Goal: Task Accomplishment & Management: Manage account settings

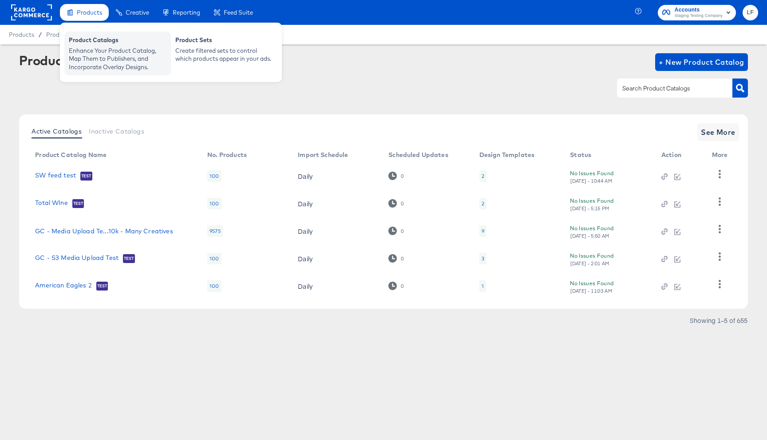
click at [94, 61] on div "Enhance Your Product Catalog, Map Them to Publishers, and Incorporate Overlay D…" at bounding box center [118, 59] width 98 height 25
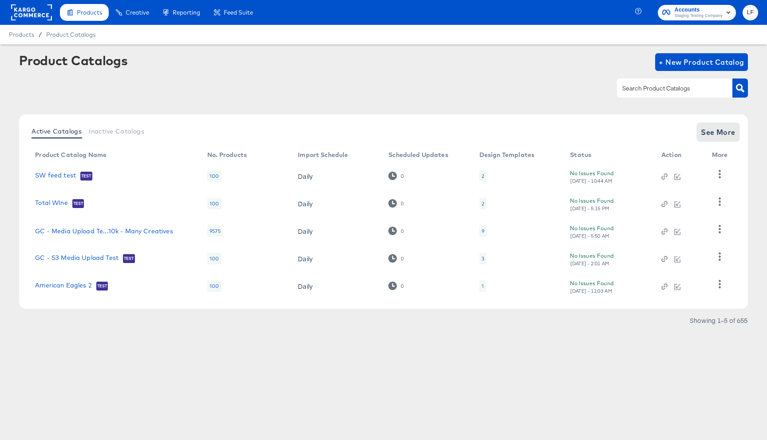
click at [718, 132] on span "See More" at bounding box center [718, 132] width 35 height 12
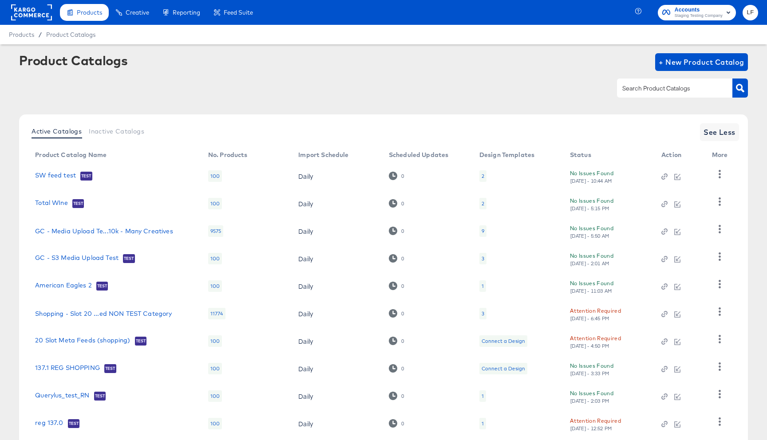
scroll to position [56, 0]
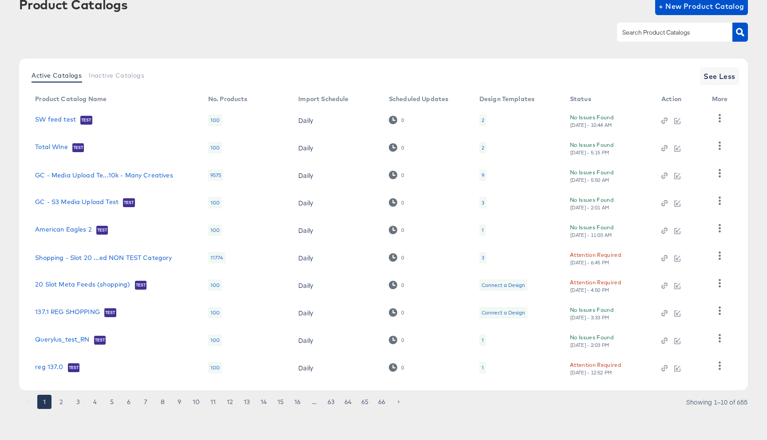
click at [659, 29] on input "text" at bounding box center [667, 33] width 95 height 10
type input "snap"
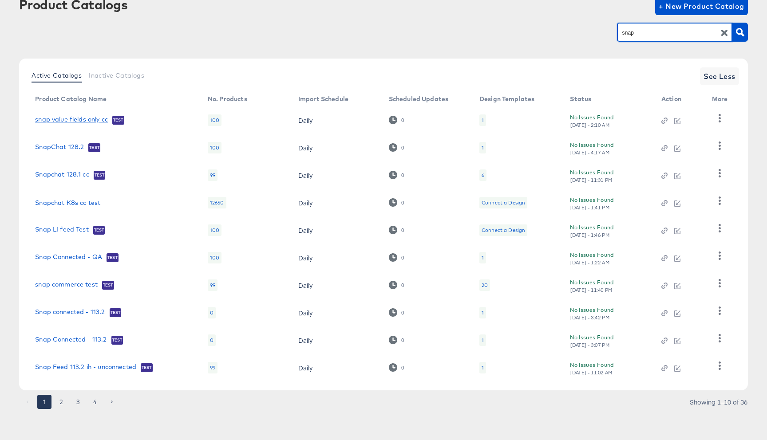
click at [78, 118] on link "snap value fields only cc" at bounding box center [71, 120] width 73 height 9
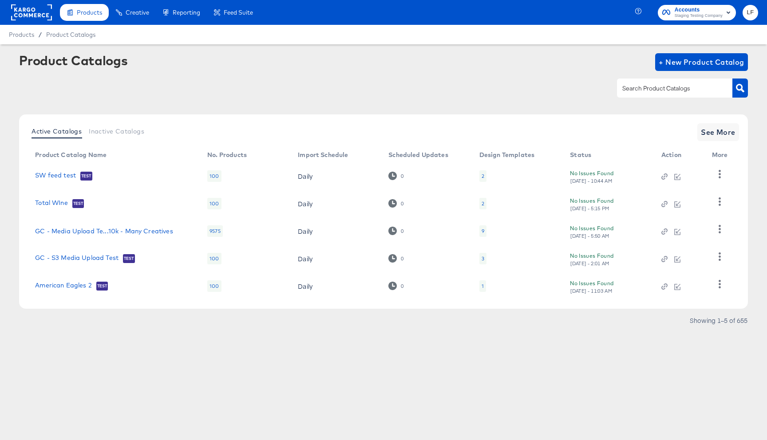
click at [662, 91] on input "text" at bounding box center [667, 88] width 95 height 10
type input "snap"
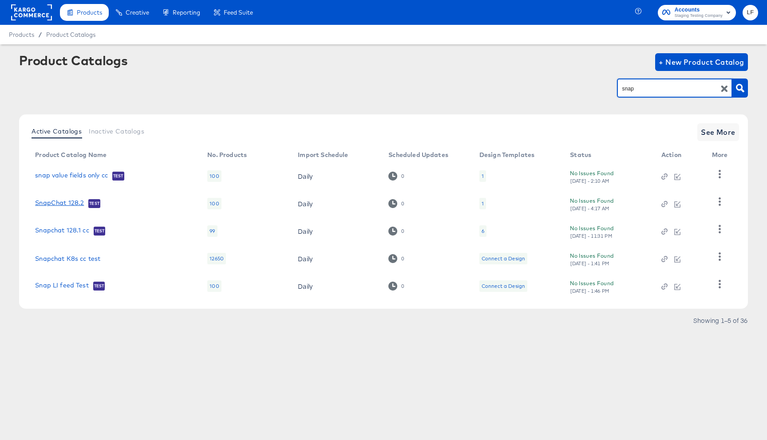
click at [70, 206] on link "SnapChat 128.2" at bounding box center [59, 203] width 49 height 9
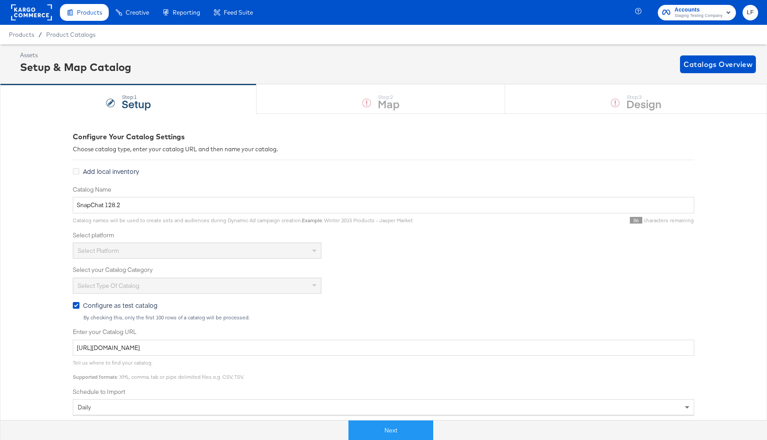
click at [257, 247] on div "Select platform" at bounding box center [197, 250] width 248 height 15
click at [412, 426] on button "Next" at bounding box center [390, 431] width 85 height 20
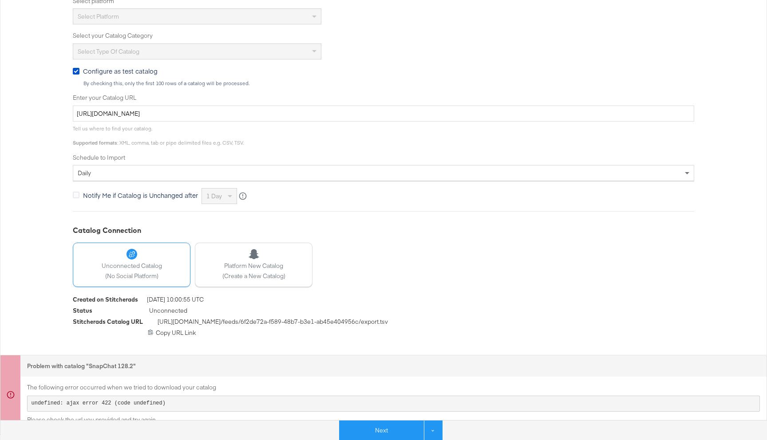
scroll to position [235, 0]
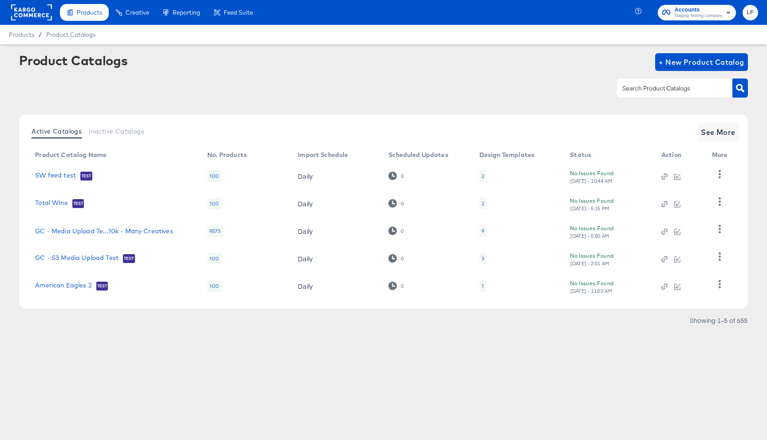
click at [233, 69] on div "Product Catalogs + New Product Catalog" at bounding box center [383, 62] width 729 height 18
click at [63, 174] on link "SW feed test" at bounding box center [55, 176] width 41 height 9
click at [651, 89] on input "text" at bounding box center [667, 88] width 95 height 10
type input "snap"
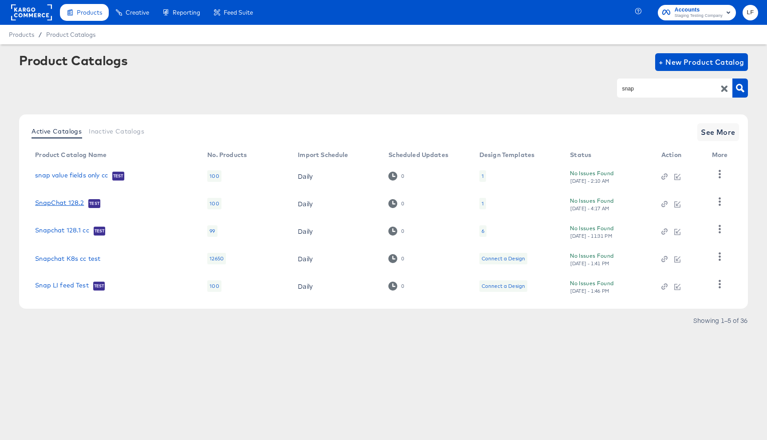
click at [71, 204] on link "SnapChat 128.2" at bounding box center [59, 203] width 49 height 9
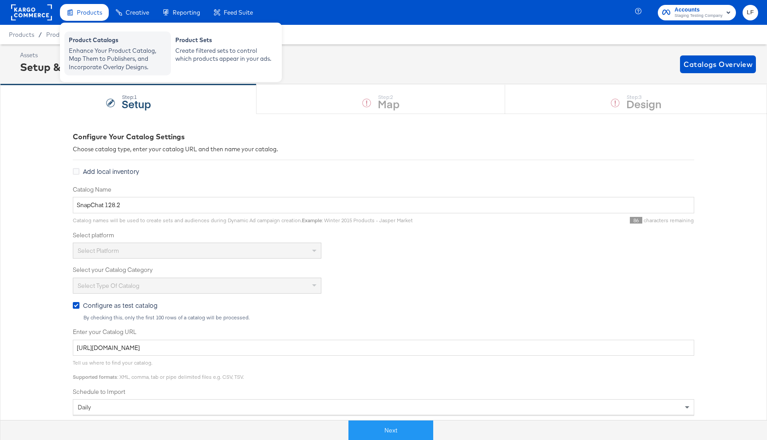
click at [104, 47] on div "Enhance Your Product Catalog, Map Them to Publishers, and Incorporate Overlay D…" at bounding box center [118, 59] width 98 height 25
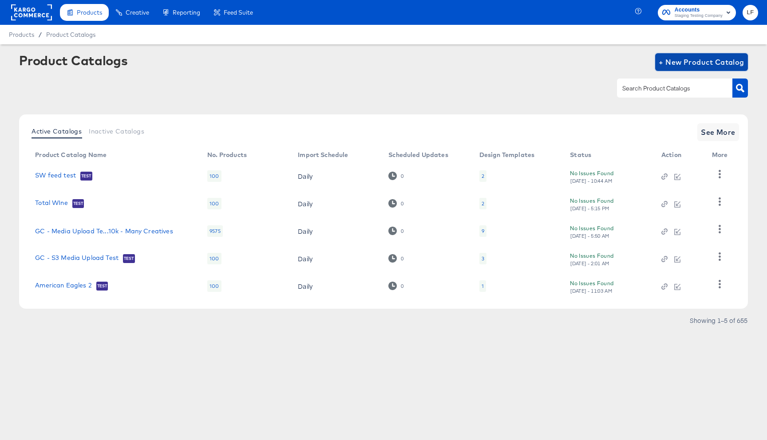
click at [661, 62] on span "+ New Product Catalog" at bounding box center [702, 62] width 86 height 12
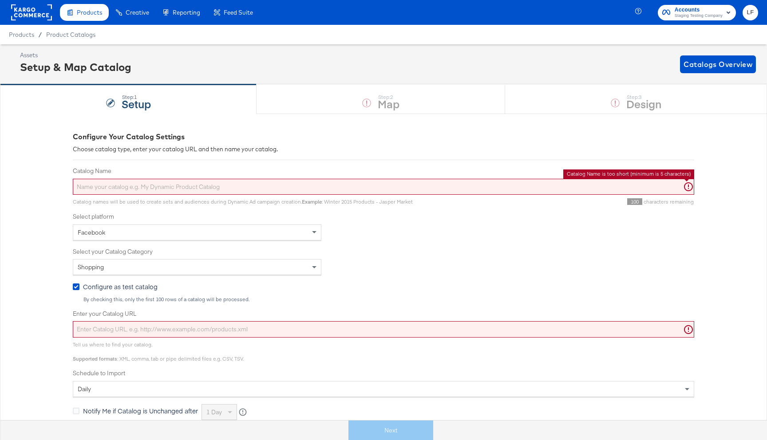
click at [292, 189] on input "Catalog Name" at bounding box center [383, 187] width 621 height 16
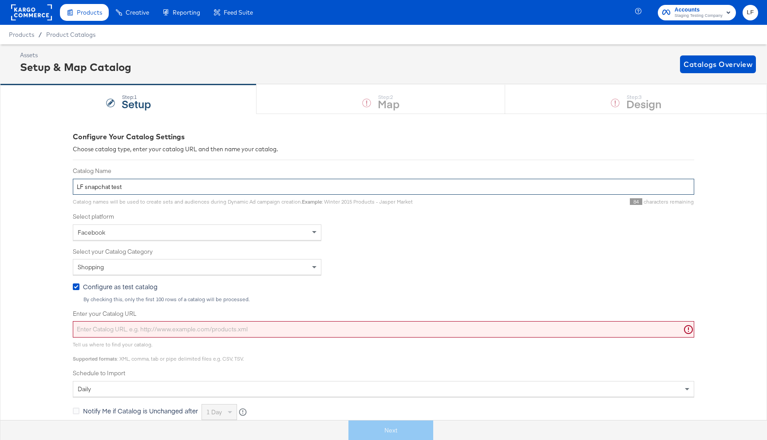
type input "LF snapchat test"
click at [209, 233] on div "Facebook" at bounding box center [197, 232] width 248 height 15
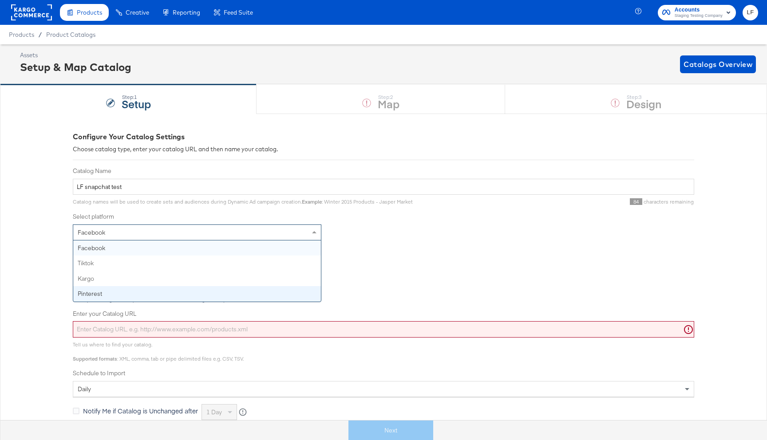
click at [382, 247] on div "Catalog Name LF snapchat test Catalog names will be used to create sets and aud…" at bounding box center [383, 293] width 621 height 253
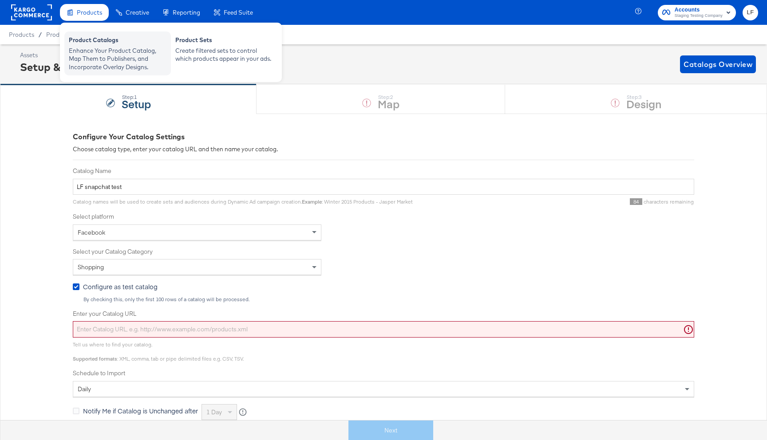
click at [94, 44] on div "Product Catalogs" at bounding box center [118, 41] width 98 height 11
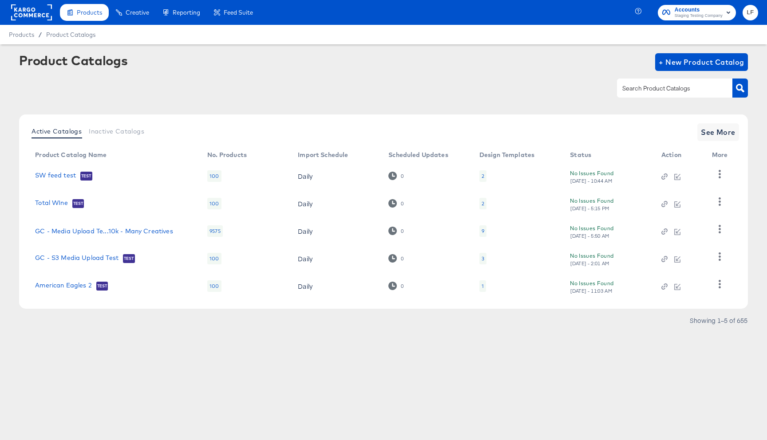
click at [750, 9] on span "LF" at bounding box center [750, 13] width 8 height 10
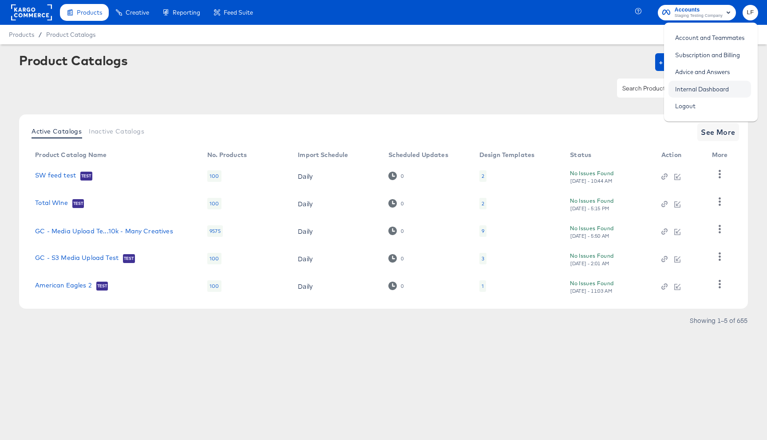
click at [687, 90] on link "Internal Dashboard" at bounding box center [701, 89] width 67 height 16
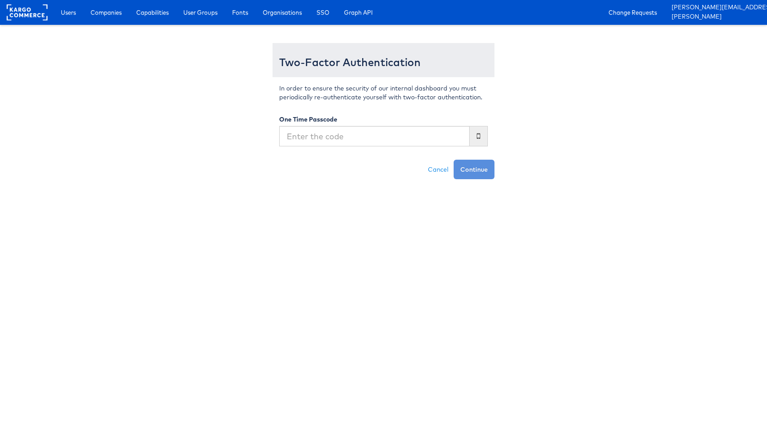
click at [347, 142] on input "text" at bounding box center [374, 136] width 190 height 20
type input "416786"
click at [495, 173] on div "Two-Factor Authentication In order to ensure the security of our internal dashb…" at bounding box center [383, 106] width 519 height 145
click at [485, 173] on button "Continue" at bounding box center [474, 170] width 41 height 20
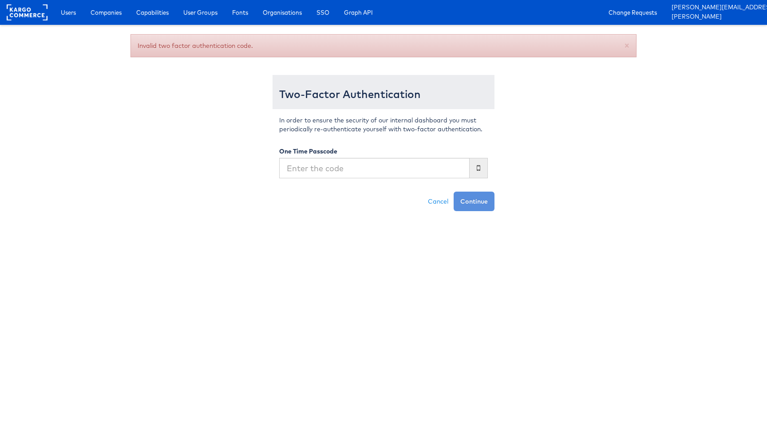
click at [394, 174] on input "text" at bounding box center [374, 168] width 190 height 20
type input "416786"
click at [454, 192] on button "Continue" at bounding box center [474, 202] width 41 height 20
click at [479, 168] on icon at bounding box center [479, 168] width 4 height 8
click at [330, 166] on input "text" at bounding box center [374, 168] width 190 height 20
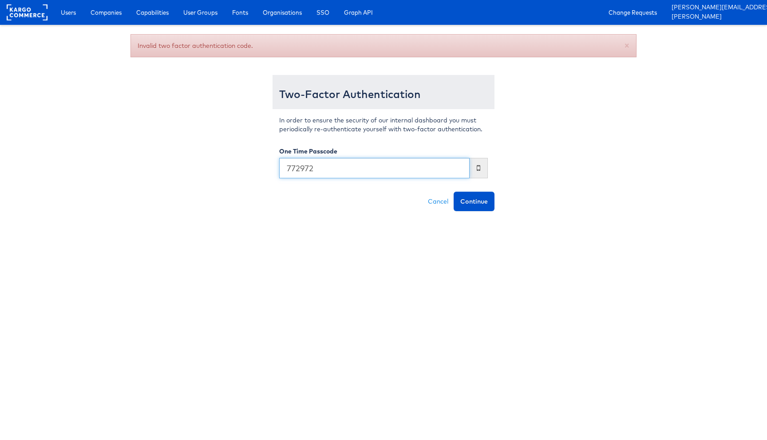
type input "772972"
click at [454, 192] on button "Continue" at bounding box center [474, 202] width 41 height 20
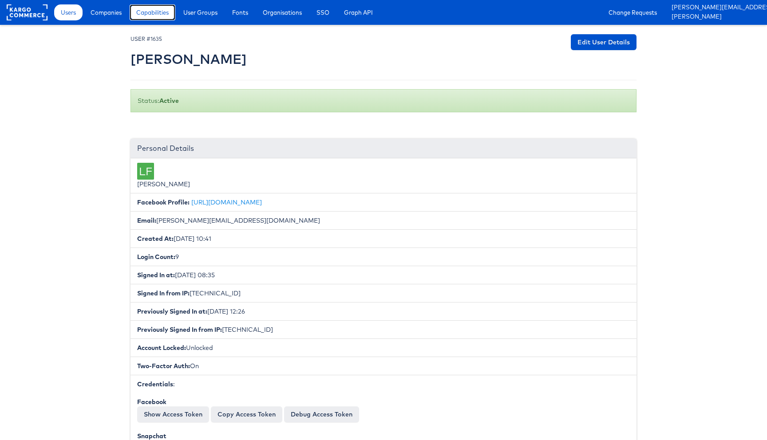
click at [158, 13] on span "Capabilities" at bounding box center [152, 12] width 32 height 9
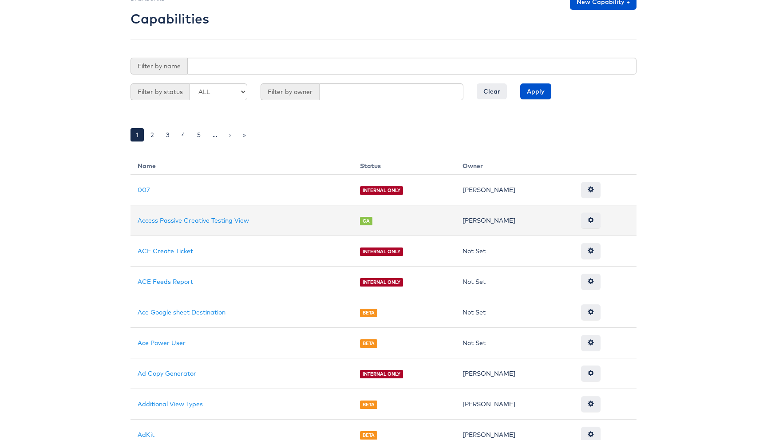
scroll to position [42, 0]
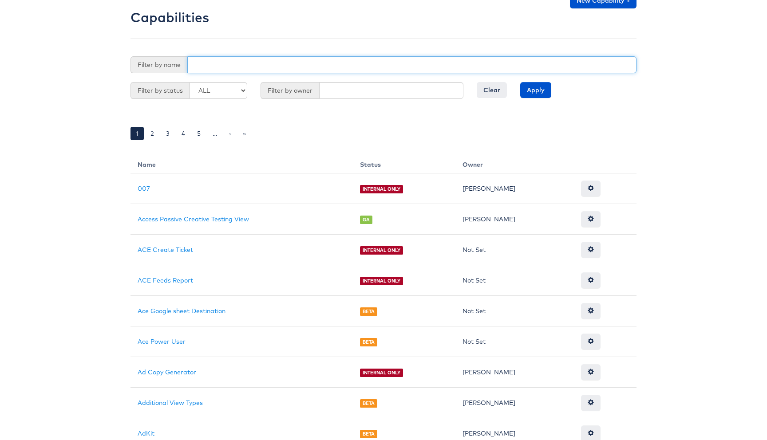
click at [205, 67] on input "text" at bounding box center [411, 64] width 449 height 17
type input "Snapchat"
click at [520, 82] on input "Apply" at bounding box center [535, 90] width 31 height 16
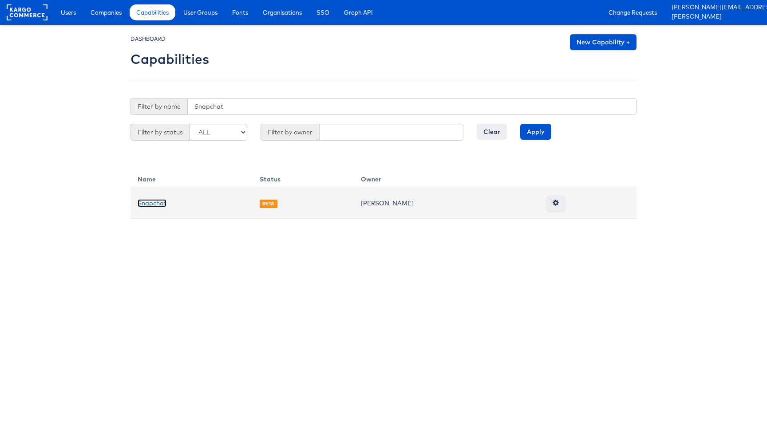
click at [159, 205] on link "Snapchat" at bounding box center [152, 203] width 29 height 8
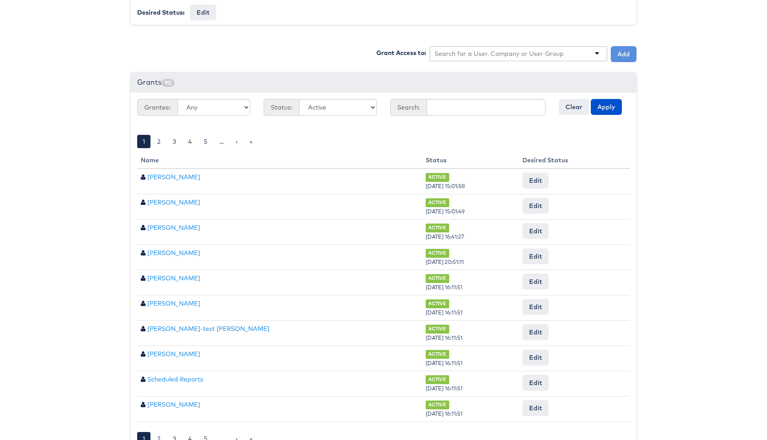
scroll to position [300, 0]
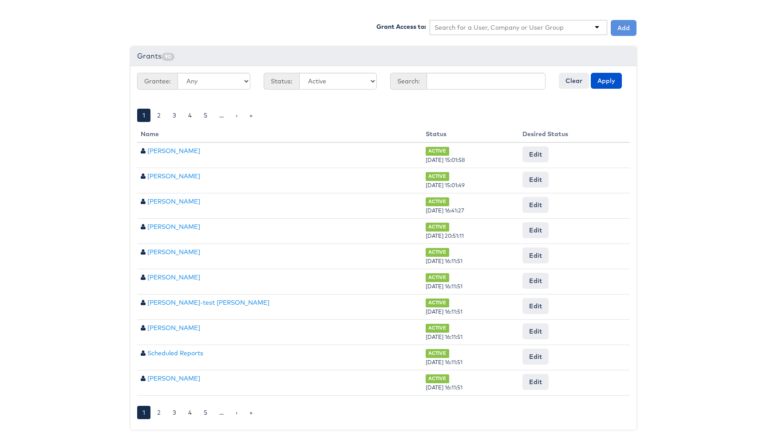
click at [486, 27] on input "text" at bounding box center [499, 27] width 130 height 9
click at [598, 27] on div at bounding box center [519, 27] width 178 height 15
type input "liam"
click at [628, 22] on button "Add" at bounding box center [624, 28] width 26 height 16
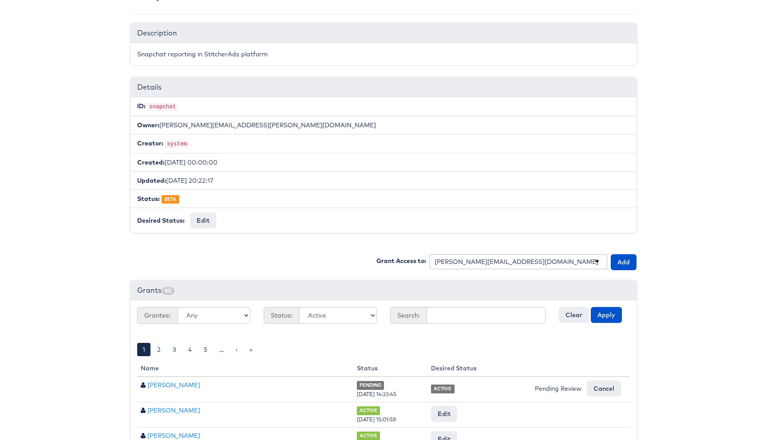
scroll to position [0, 0]
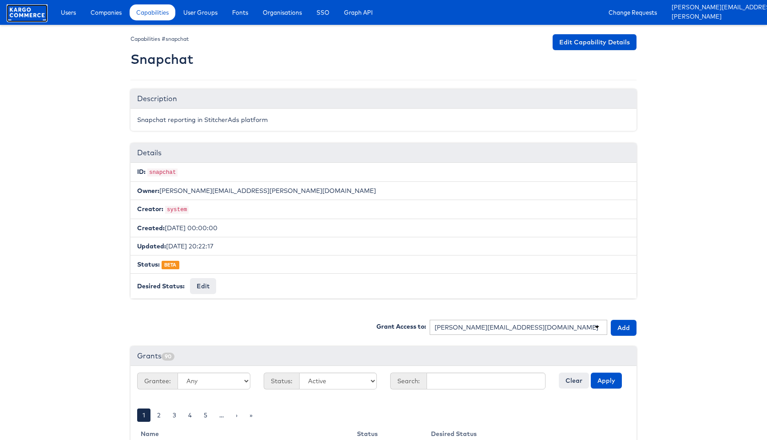
click at [33, 15] on rect at bounding box center [27, 12] width 41 height 16
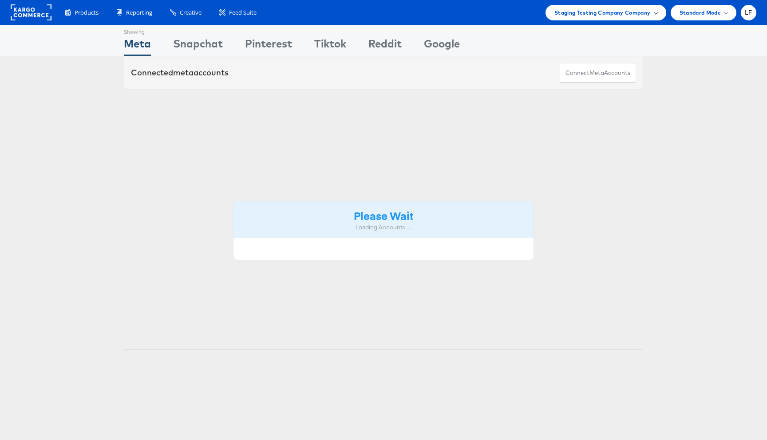
click at [657, 14] on div "Staging Testing Company Company" at bounding box center [605, 13] width 121 height 16
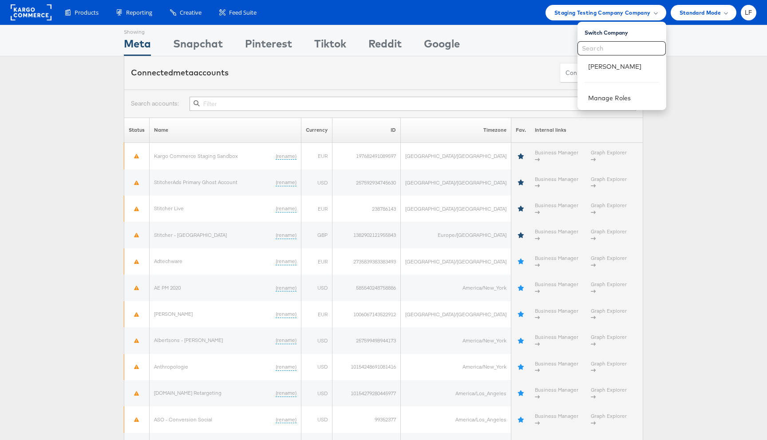
click at [707, 74] on div "Connected meta accounts Connect meta Accounts" at bounding box center [383, 72] width 767 height 33
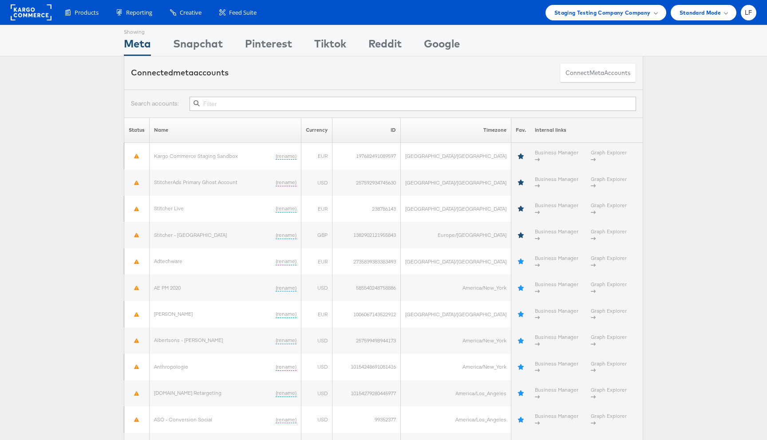
click at [43, 21] on link at bounding box center [31, 18] width 41 height 8
click at [748, 18] on div "LF" at bounding box center [749, 13] width 16 height 16
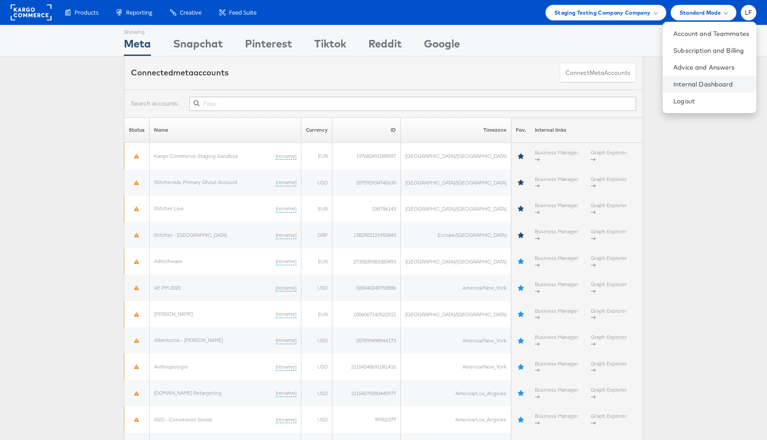
click at [698, 78] on li "Internal Dashboard" at bounding box center [710, 84] width 94 height 17
click at [699, 83] on link "Internal Dashboard" at bounding box center [711, 84] width 76 height 9
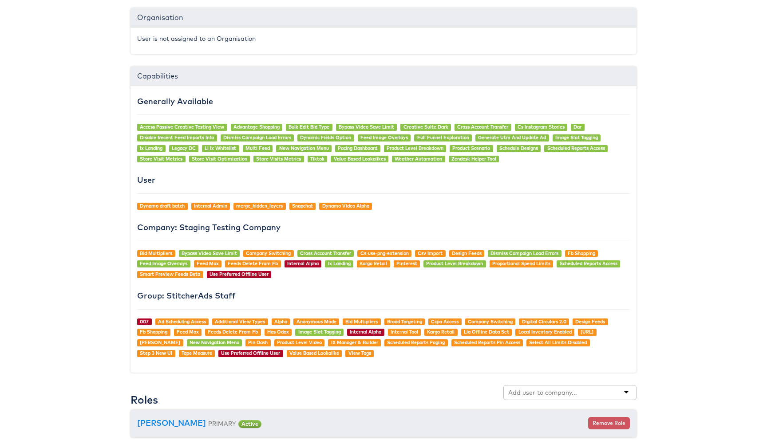
scroll to position [589, 0]
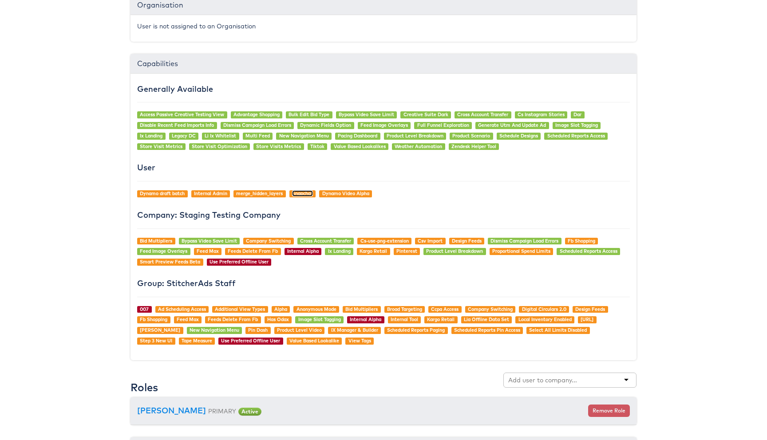
click at [306, 195] on link "Snapchat" at bounding box center [302, 193] width 21 height 6
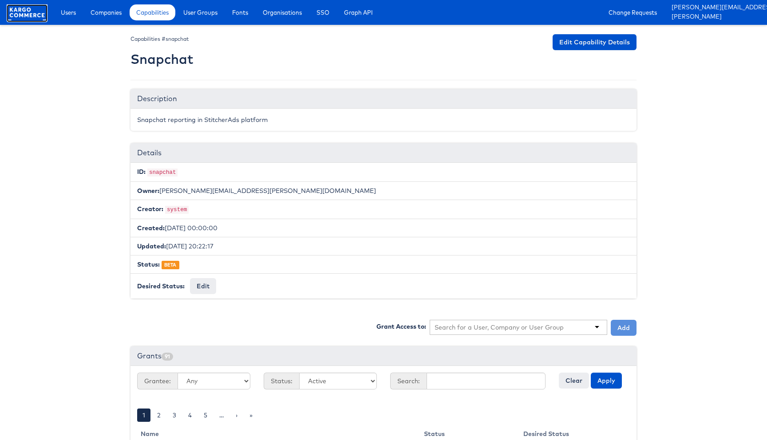
click at [29, 13] on rect at bounding box center [27, 12] width 41 height 16
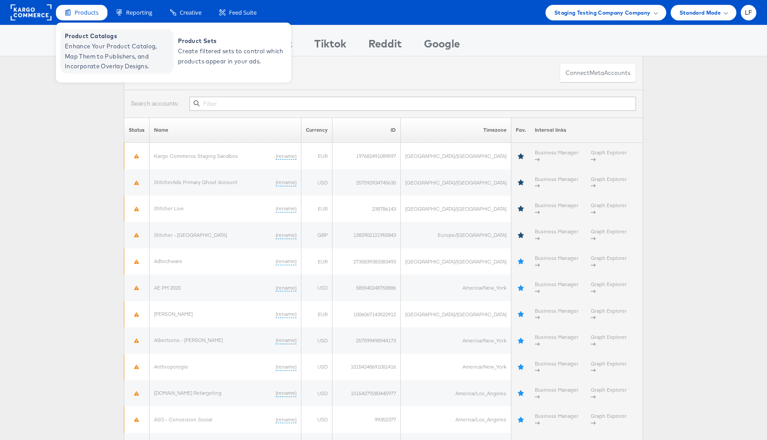
click at [92, 51] on span "Enhance Your Product Catalog, Map Them to Publishers, and Incorporate Overlay D…" at bounding box center [118, 56] width 107 height 30
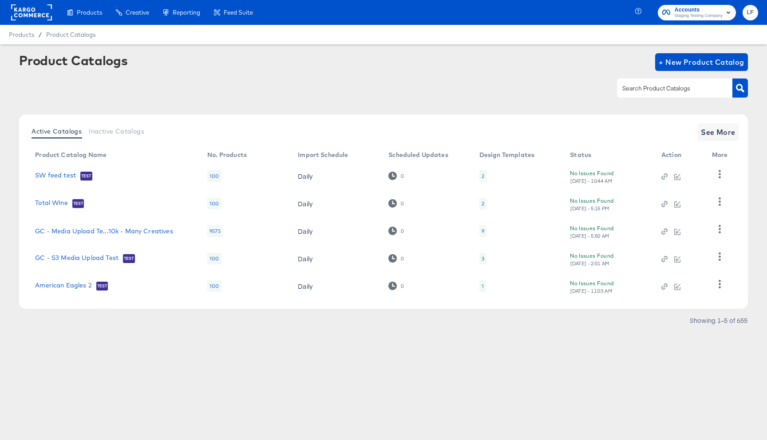
click at [666, 85] on input "text" at bounding box center [667, 88] width 95 height 10
type input "snapch"
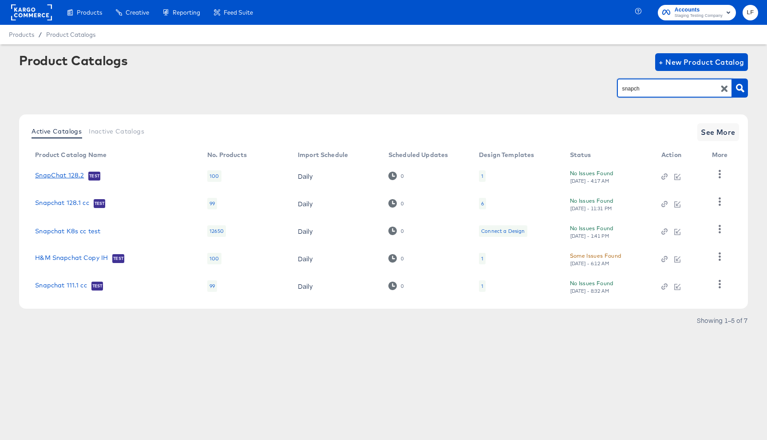
click at [80, 173] on link "SnapChat 128.2" at bounding box center [59, 176] width 49 height 9
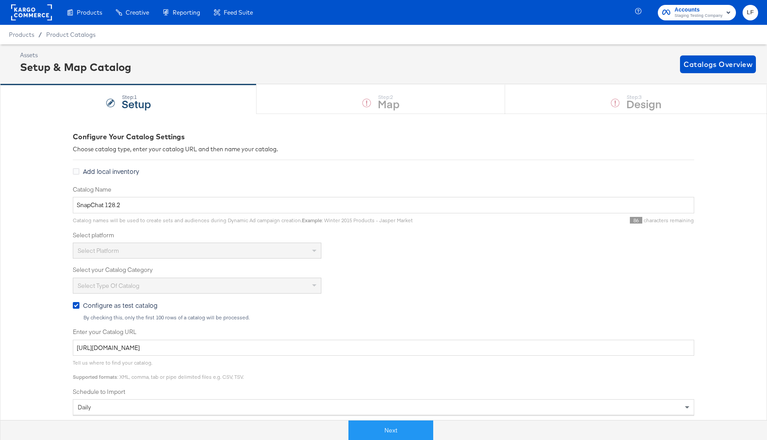
click at [267, 252] on div "Select platform" at bounding box center [197, 250] width 248 height 15
click at [35, 14] on rect at bounding box center [31, 12] width 41 height 16
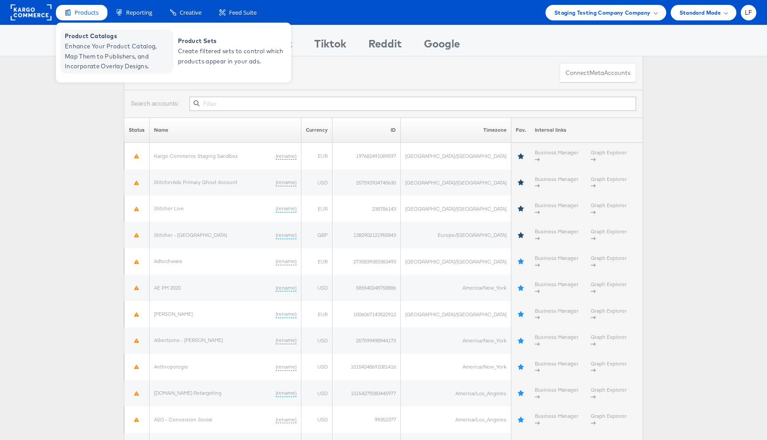
click at [111, 69] on span "Enhance Your Product Catalog, Map Them to Publishers, and Incorporate Overlay D…" at bounding box center [118, 56] width 107 height 30
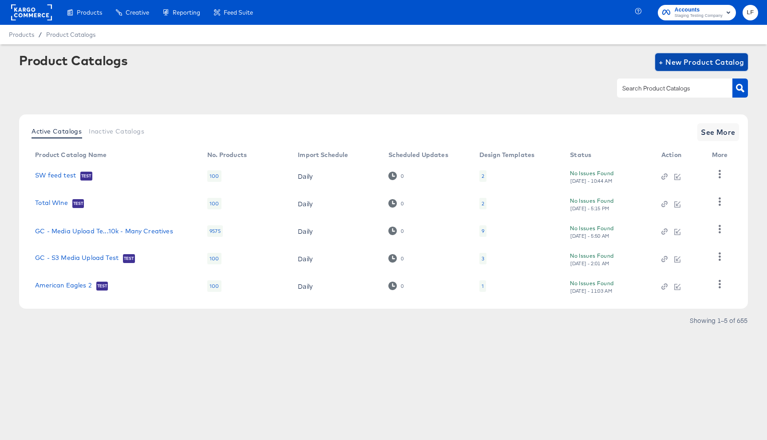
click at [670, 68] on button "+ New Product Catalog" at bounding box center [701, 62] width 93 height 18
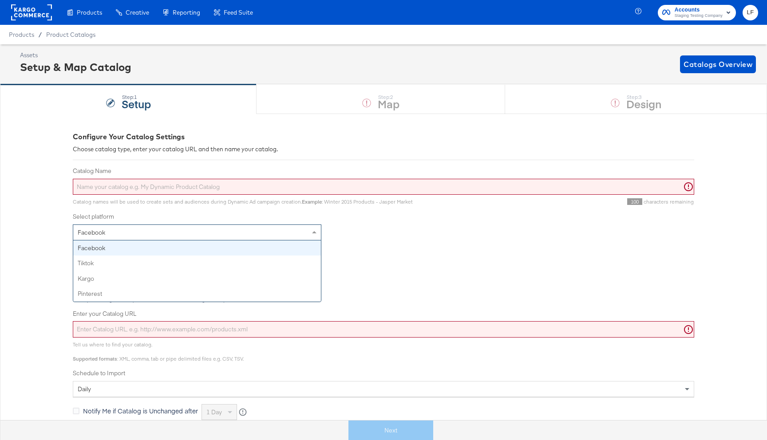
click at [165, 230] on div "Facebook" at bounding box center [197, 232] width 248 height 15
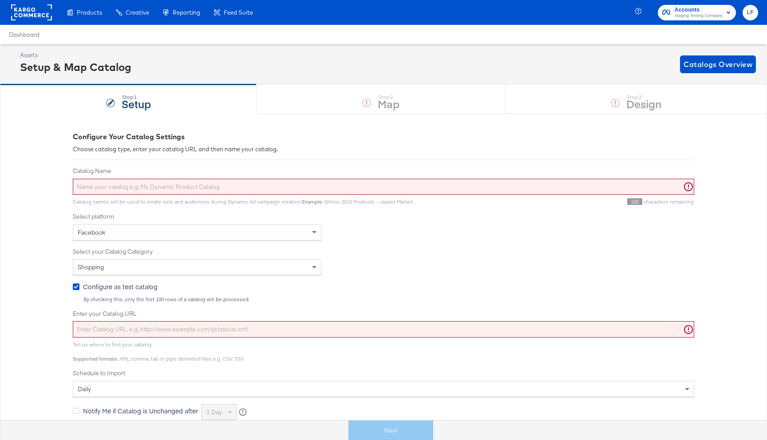
click at [39, 19] on rect at bounding box center [31, 12] width 41 height 16
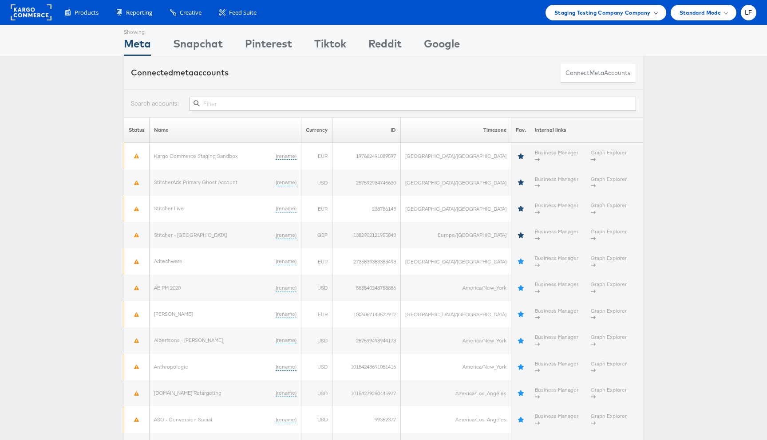
click at [656, 13] on span at bounding box center [655, 12] width 4 height 4
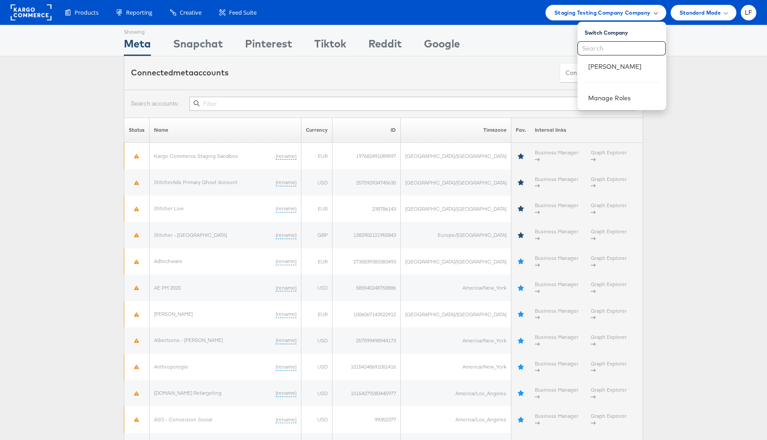
click at [656, 13] on span at bounding box center [655, 12] width 4 height 4
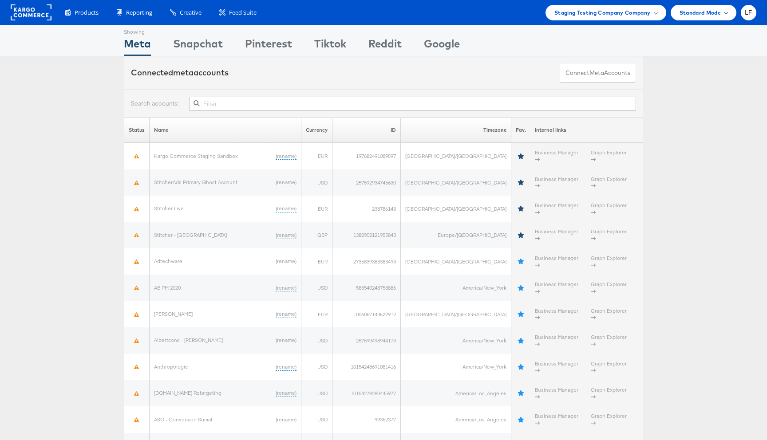
click at [723, 12] on div "Standard Mode" at bounding box center [703, 12] width 48 height 9
click at [743, 12] on div "LF" at bounding box center [749, 13] width 16 height 16
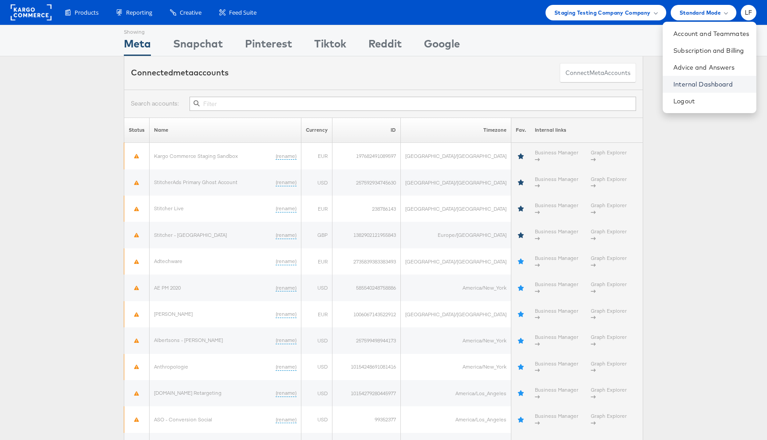
click at [694, 87] on link "Internal Dashboard" at bounding box center [711, 84] width 76 height 9
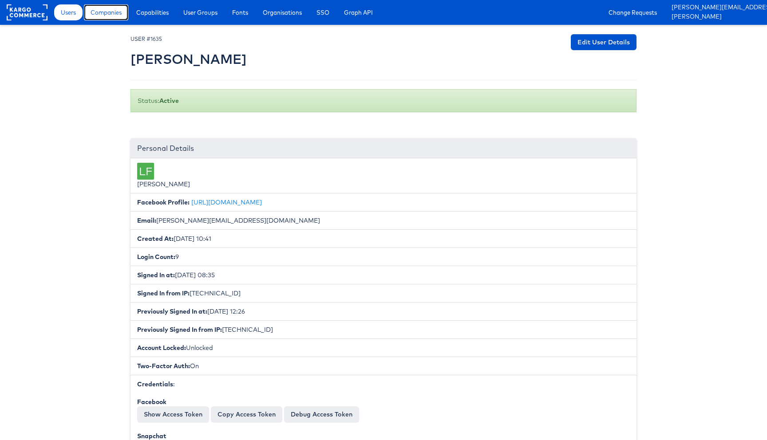
click at [116, 13] on span "Companies" at bounding box center [106, 12] width 31 height 9
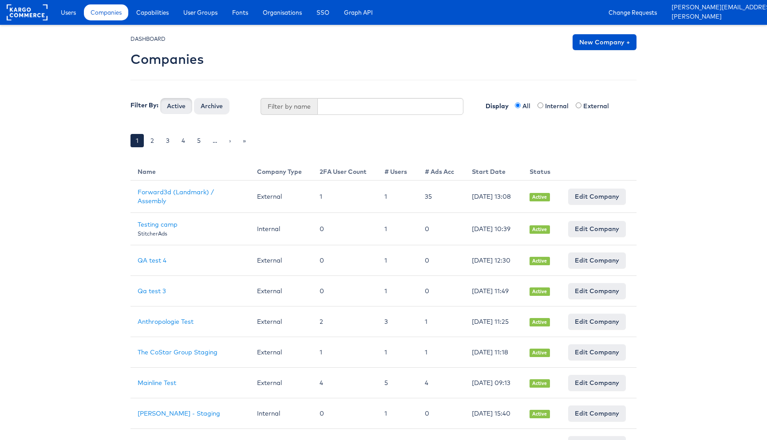
click at [34, 23] on div "Users Companies Capabilities User Groups Fonts Organisations SSO Graph API Chan…" at bounding box center [383, 12] width 767 height 25
click at [34, 15] on rect at bounding box center [27, 12] width 41 height 16
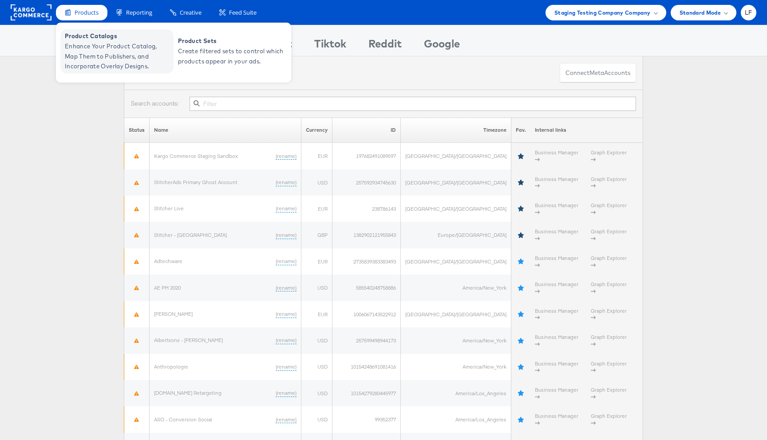
click at [88, 37] on span "Product Catalogs" at bounding box center [118, 36] width 107 height 10
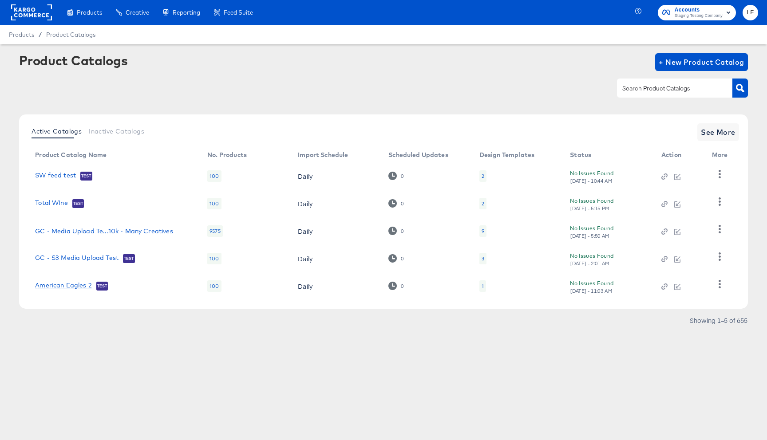
click at [44, 287] on link "American Eagles 2" at bounding box center [63, 286] width 57 height 9
click at [675, 68] on button "+ New Product Catalog" at bounding box center [701, 62] width 93 height 18
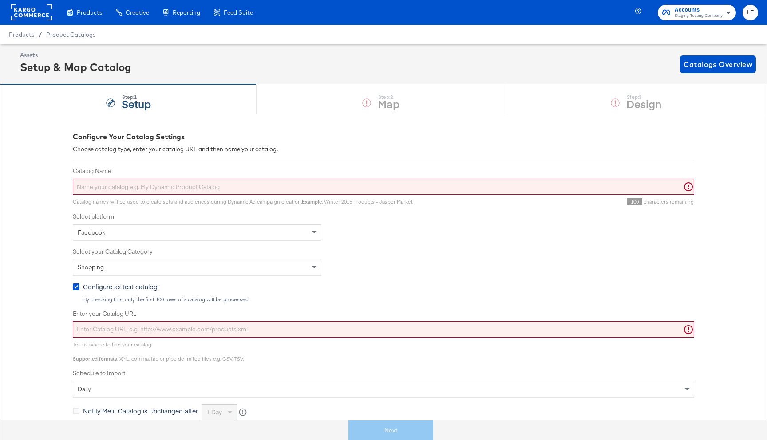
click at [172, 238] on div "Facebook" at bounding box center [197, 232] width 248 height 15
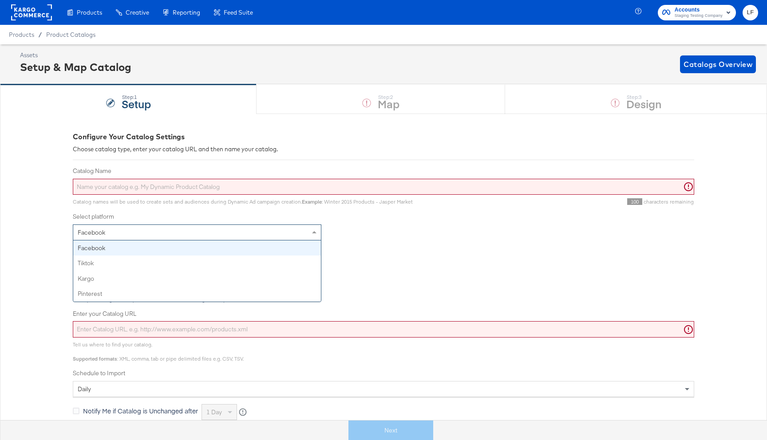
click at [172, 238] on div "Facebook" at bounding box center [197, 232] width 248 height 15
click at [308, 233] on div "Facebook" at bounding box center [197, 232] width 248 height 15
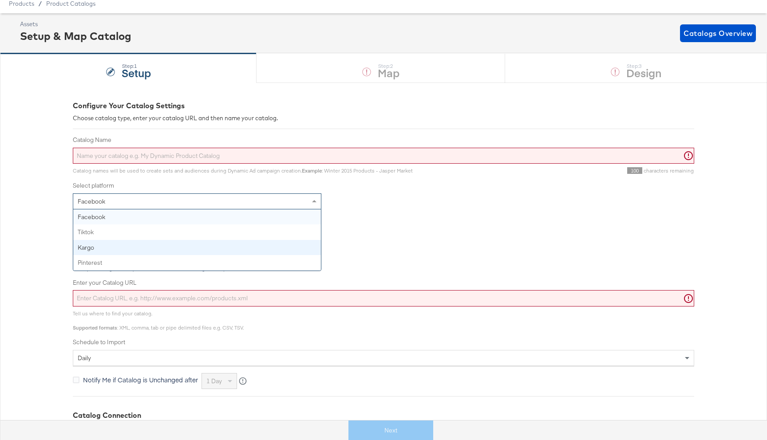
scroll to position [31, 0]
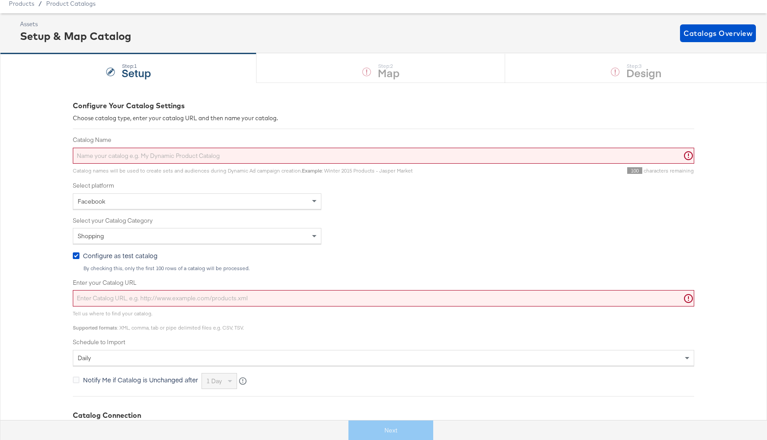
click at [373, 235] on div "Shopping" at bounding box center [383, 236] width 621 height 16
click at [297, 245] on div "Catalog Name Catalog names will be used to create sets and audiences during Dyn…" at bounding box center [383, 262] width 621 height 253
click at [300, 237] on div "Shopping" at bounding box center [197, 236] width 248 height 15
click at [350, 242] on div "Shopping" at bounding box center [383, 236] width 621 height 16
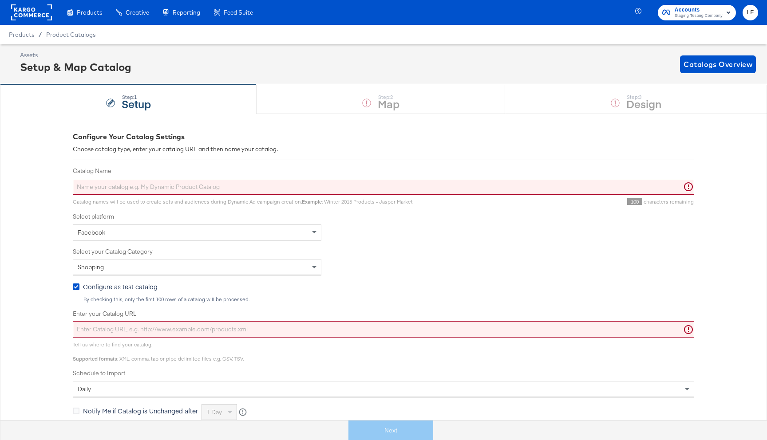
click at [21, 8] on rect at bounding box center [31, 12] width 41 height 16
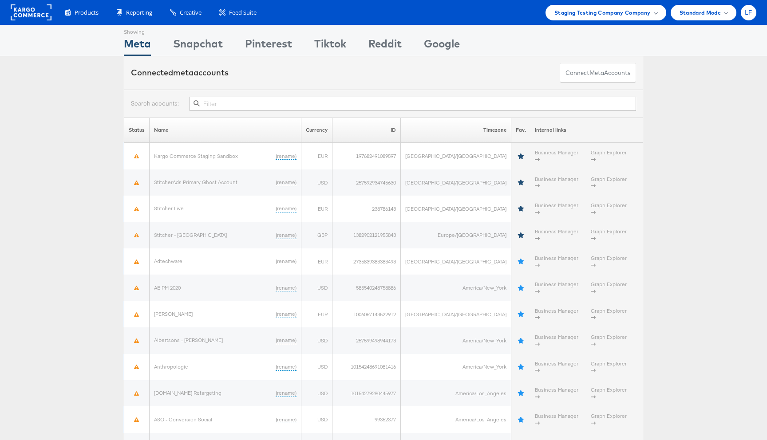
click at [753, 13] on div "LF" at bounding box center [749, 13] width 16 height 16
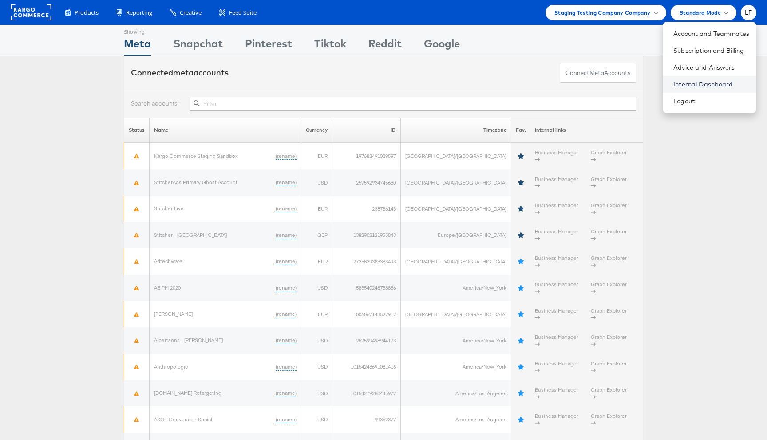
click at [678, 86] on link "Internal Dashboard" at bounding box center [711, 84] width 76 height 9
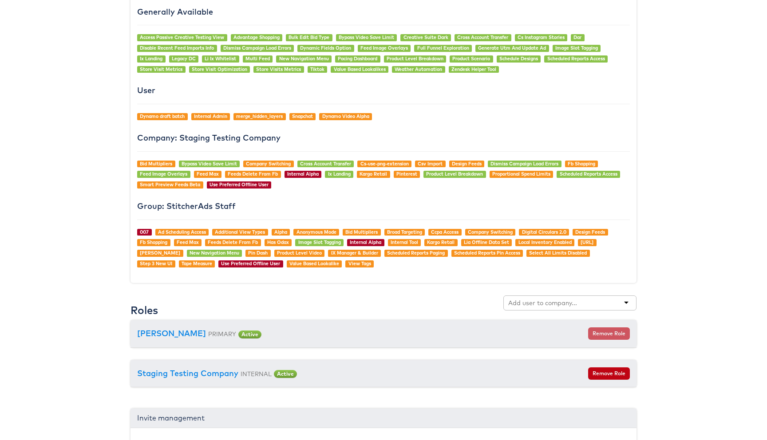
scroll to position [663, 0]
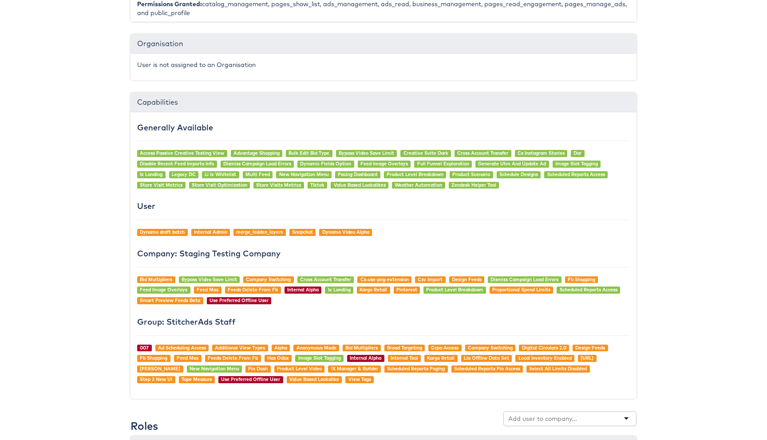
click at [723, 230] on body "Users Companies Capabilities User Groups Fonts Organisations SSO Graph API Chan…" at bounding box center [383, 37] width 767 height 1174
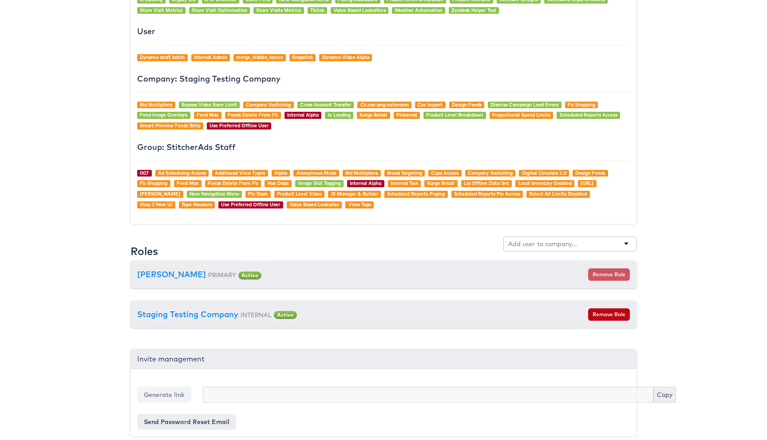
scroll to position [734, 0]
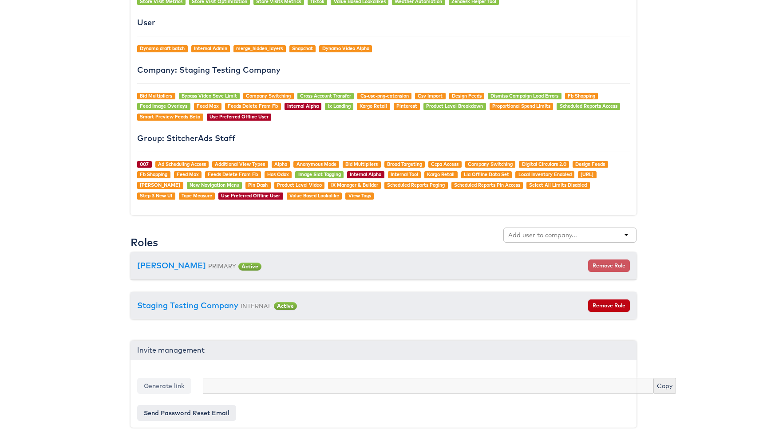
click at [623, 233] on div at bounding box center [569, 235] width 133 height 15
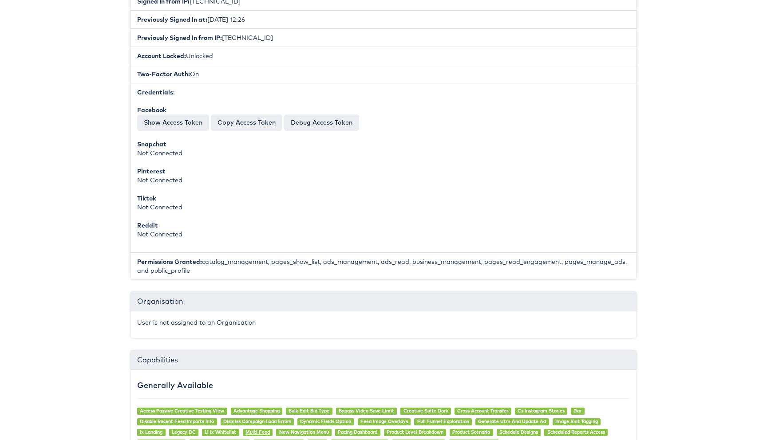
scroll to position [0, 0]
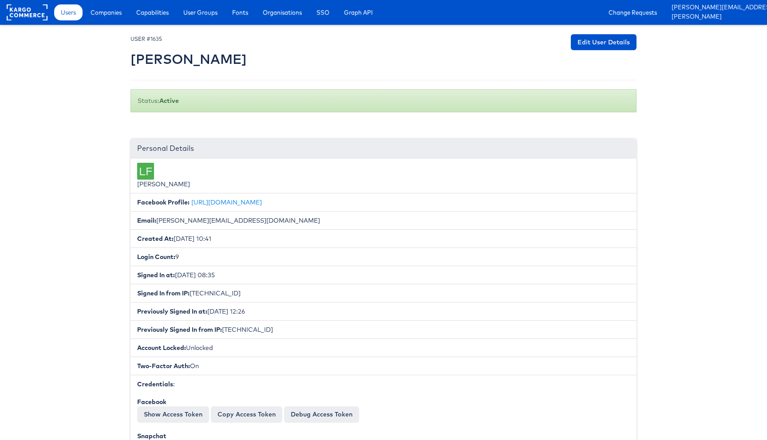
click at [150, 20] on div "Users Companies Capabilities User Groups Fonts Organisations SSO Graph API Chan…" at bounding box center [408, 12] width 717 height 25
click at [154, 12] on span "Capabilities" at bounding box center [152, 12] width 32 height 9
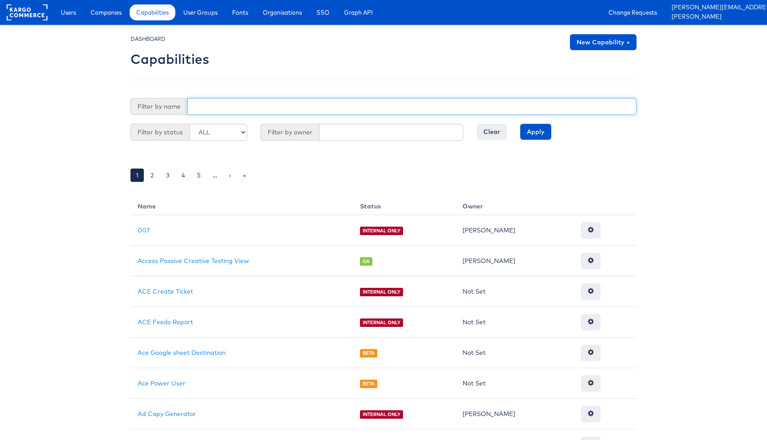
click at [226, 107] on input "text" at bounding box center [411, 106] width 449 height 17
type input "snap"
click at [520, 124] on input "Apply" at bounding box center [535, 132] width 31 height 16
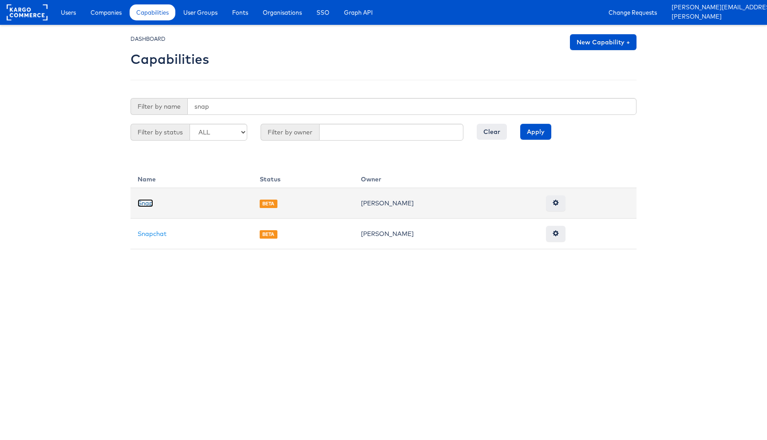
click at [147, 203] on link "Snap" at bounding box center [146, 203] width 16 height 8
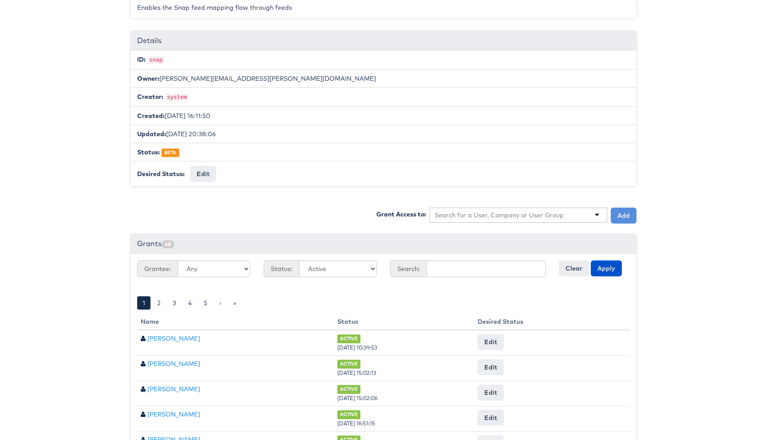
scroll to position [144, 0]
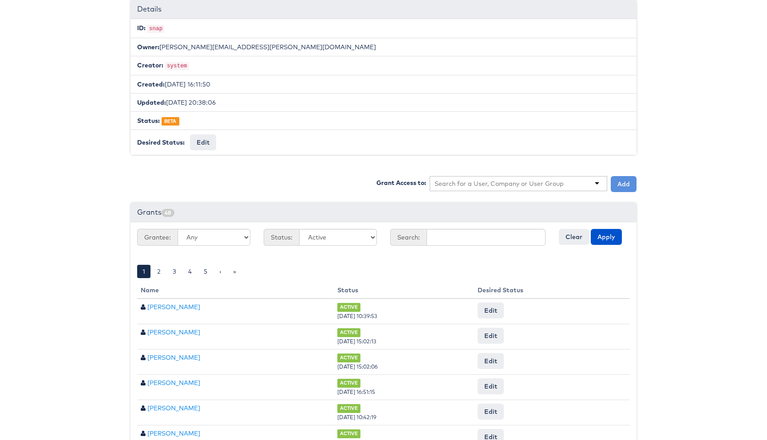
click at [521, 179] on input "text" at bounding box center [499, 183] width 130 height 9
type input "[PERSON_NAME]"
click at [633, 179] on button "Add" at bounding box center [624, 184] width 26 height 16
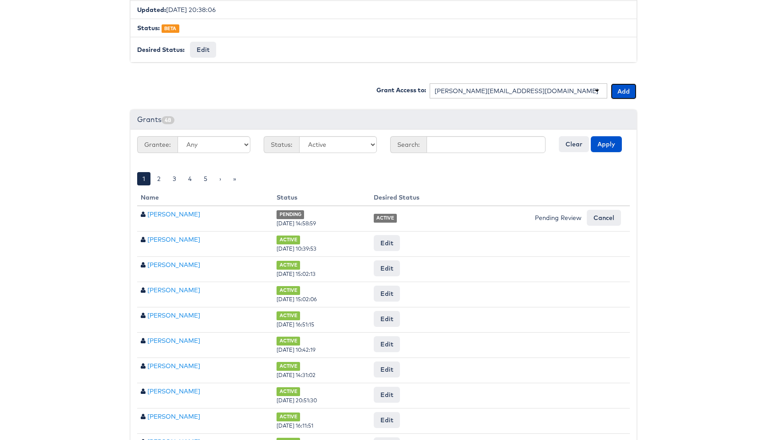
scroll to position [236, 0]
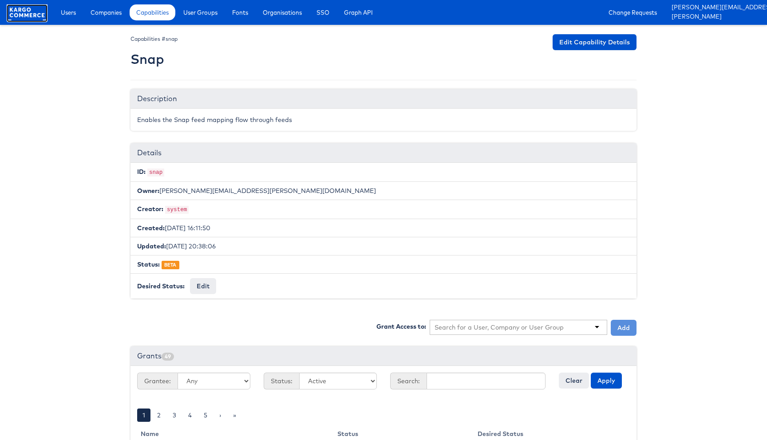
click at [39, 14] on rect at bounding box center [27, 12] width 41 height 16
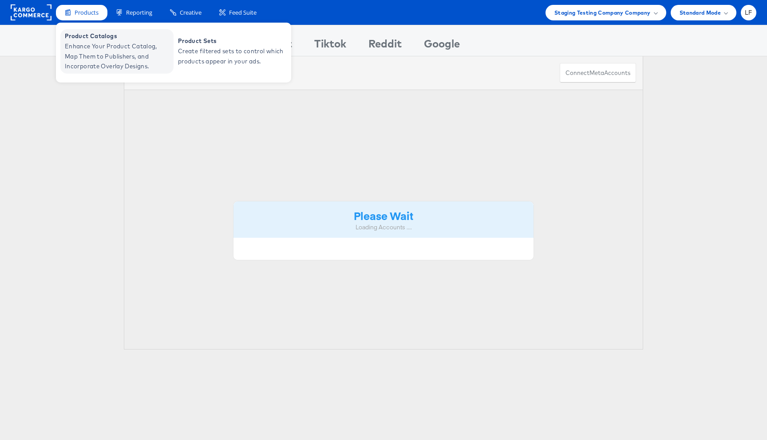
click at [92, 45] on span "Enhance Your Product Catalog, Map Them to Publishers, and Incorporate Overlay D…" at bounding box center [118, 56] width 107 height 30
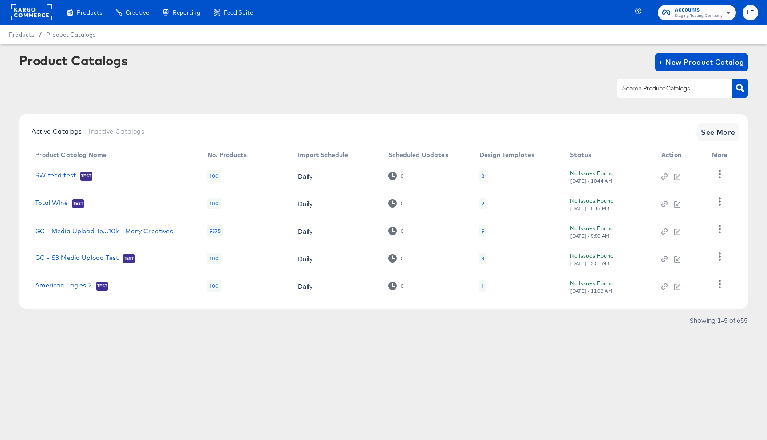
click at [622, 85] on input "text" at bounding box center [667, 88] width 95 height 10
type input "snap"
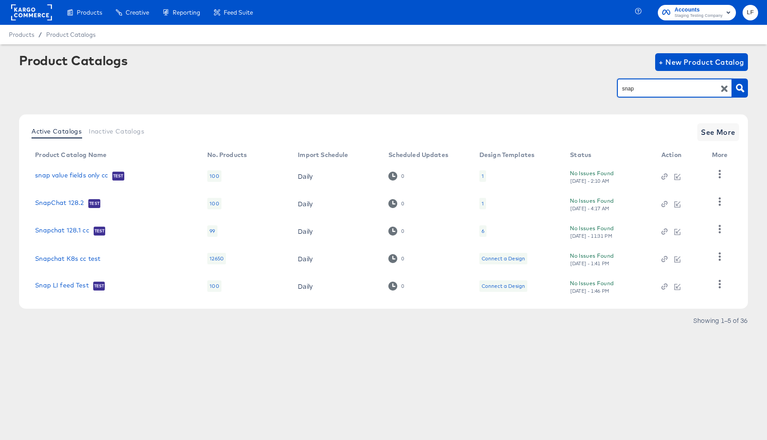
click at [74, 170] on td "snap value fields only cc Test" at bounding box center [114, 176] width 172 height 28
click at [72, 174] on link "snap value fields only cc" at bounding box center [71, 176] width 73 height 9
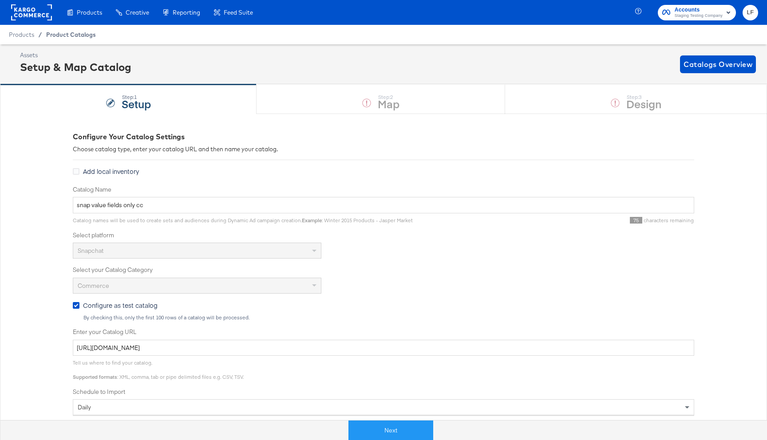
click at [59, 37] on span "Product Catalogs" at bounding box center [71, 34] width 50 height 7
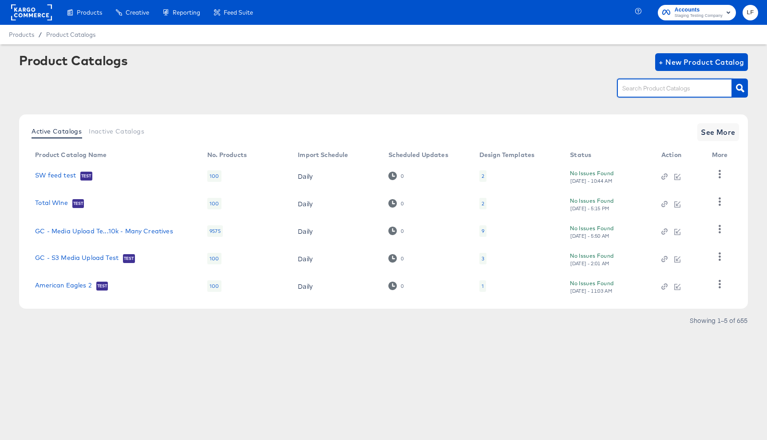
click at [637, 89] on input "text" at bounding box center [667, 88] width 95 height 10
click at [682, 63] on span "+ New Product Catalog" at bounding box center [702, 62] width 86 height 12
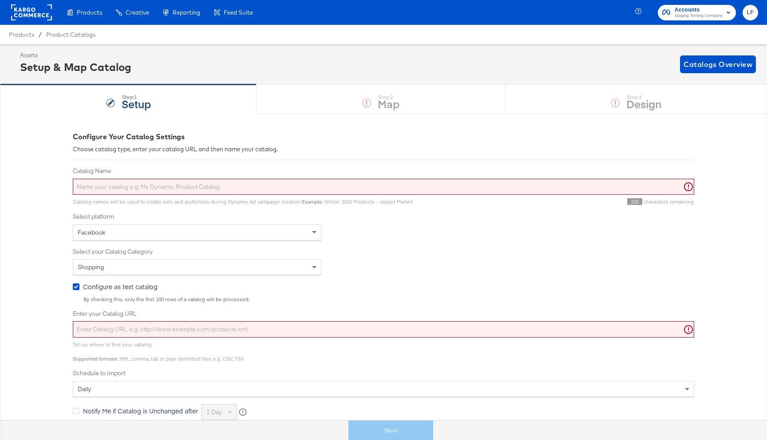
click at [219, 333] on input "Enter your Catalog URL" at bounding box center [383, 329] width 621 height 16
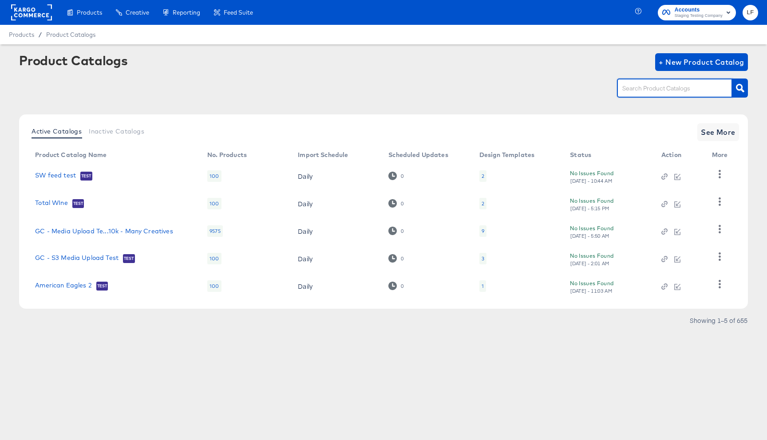
click at [630, 90] on input "text" at bounding box center [667, 88] width 95 height 10
type input "snap"
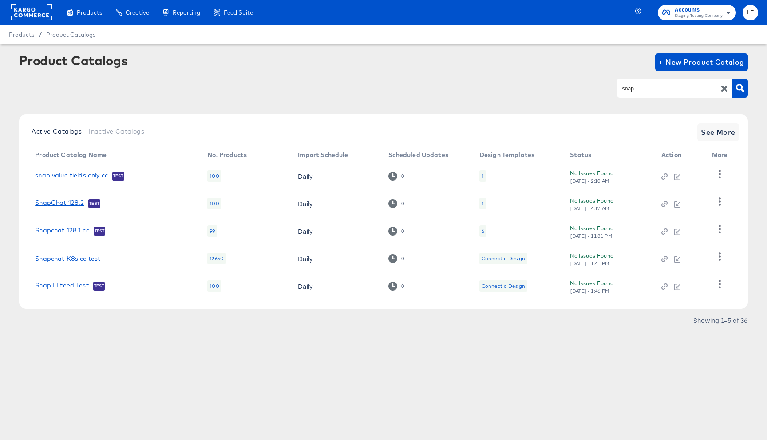
click at [71, 200] on link "SnapChat 128.2" at bounding box center [59, 203] width 49 height 9
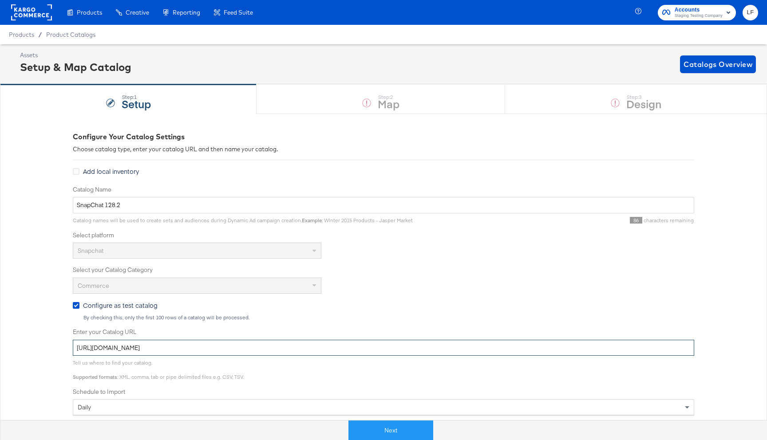
click at [279, 349] on input "https://fms.stitcherads.com/download/c1c5c72a-f6ff-4ac9-89a1-0775b4d98c7a/feed.…" at bounding box center [383, 348] width 621 height 16
click at [59, 39] on div "Products / Product Catalogs" at bounding box center [383, 35] width 767 height 20
click at [63, 36] on span "Product Catalogs" at bounding box center [71, 34] width 50 height 7
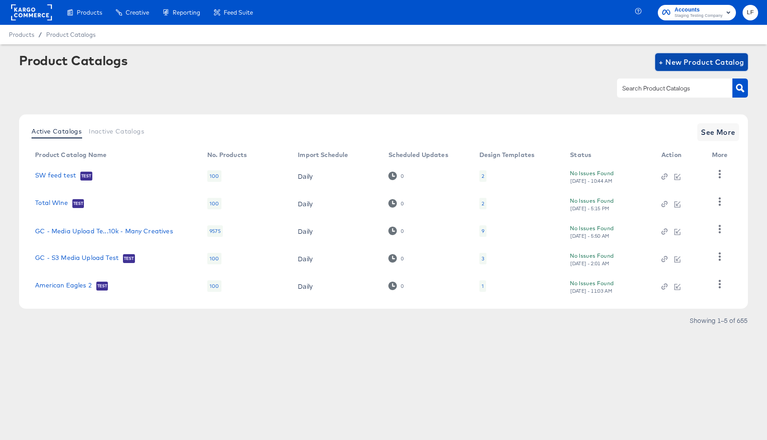
click at [692, 67] on span "+ New Product Catalog" at bounding box center [702, 62] width 86 height 12
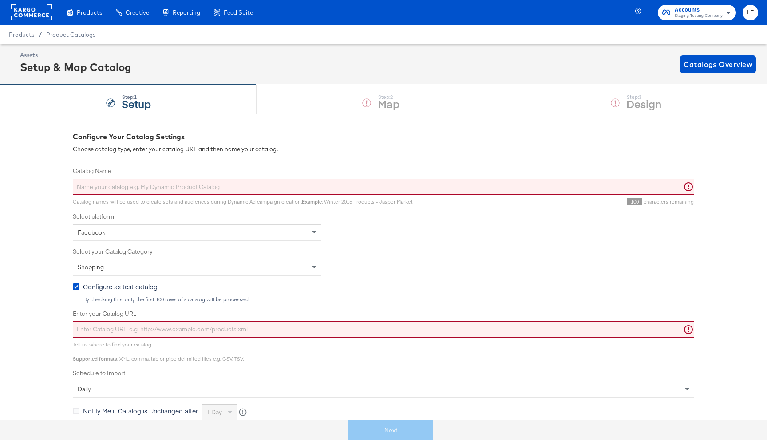
click at [239, 325] on input "Enter your Catalog URL" at bounding box center [383, 329] width 621 height 16
paste input "https://fms.stitcherads.com/download/c1c5c72a-f6ff-4ac9-89a1-0775b4d98c7a/feed.…"
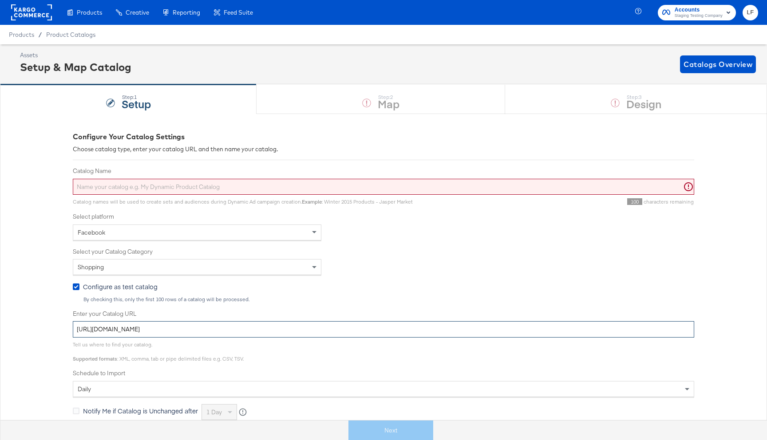
type input "https://fms.stitcherads.com/download/c1c5c72a-f6ff-4ac9-89a1-0775b4d98c7a/feed.…"
click at [196, 192] on input "Catalog Name" at bounding box center [383, 187] width 621 height 16
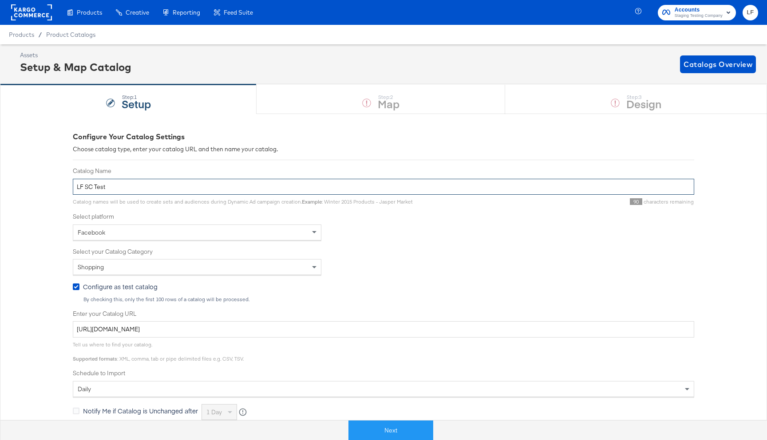
type input "LF SC Test"
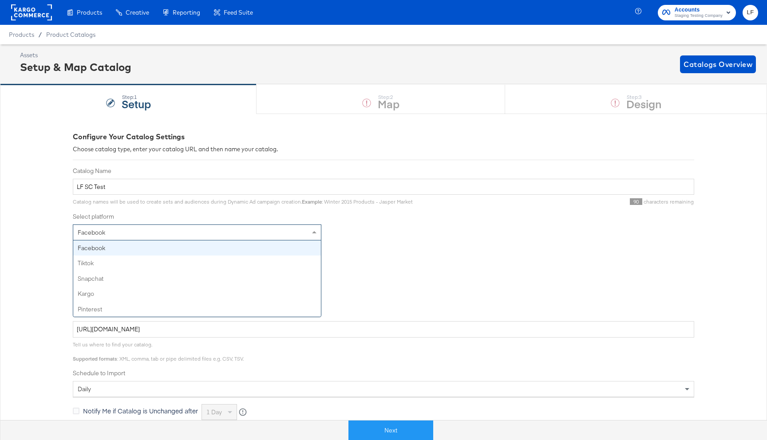
click at [309, 229] on div "Facebook" at bounding box center [197, 233] width 249 height 16
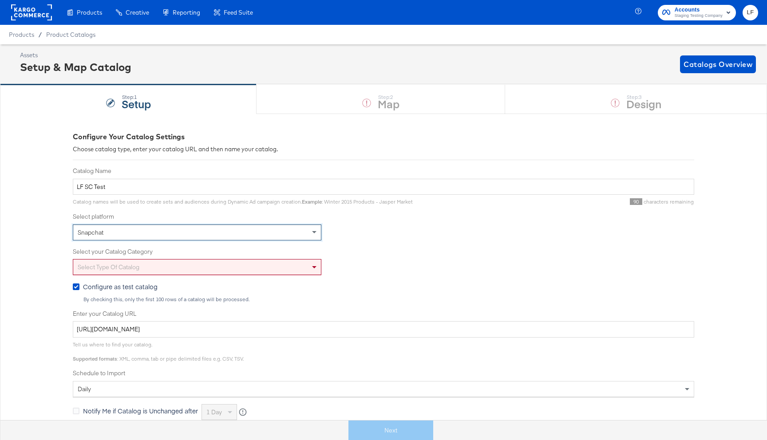
click at [191, 274] on div "Select type of catalog" at bounding box center [197, 267] width 248 height 15
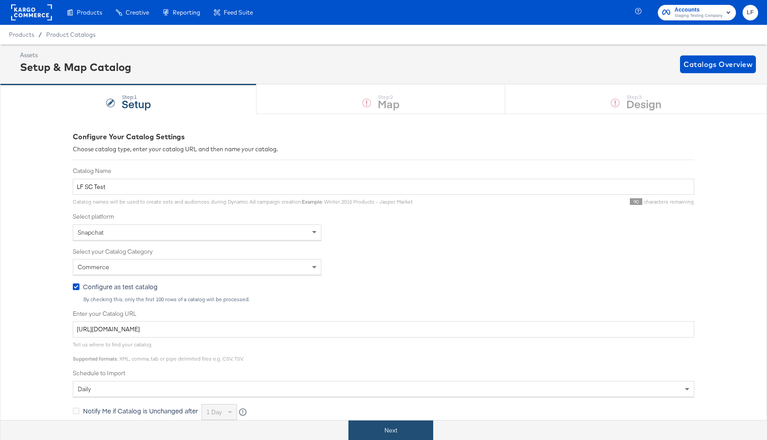
click at [367, 437] on button "Next" at bounding box center [390, 431] width 85 height 20
click at [49, 36] on span "Product Catalogs" at bounding box center [71, 34] width 50 height 7
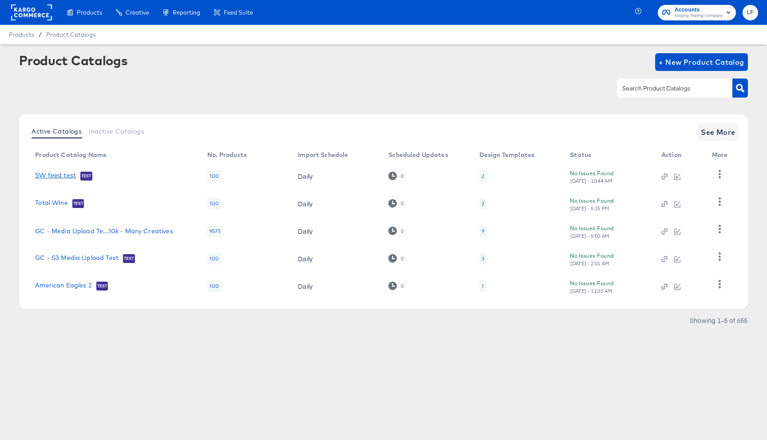
click at [64, 178] on link "SW feed test" at bounding box center [55, 176] width 41 height 9
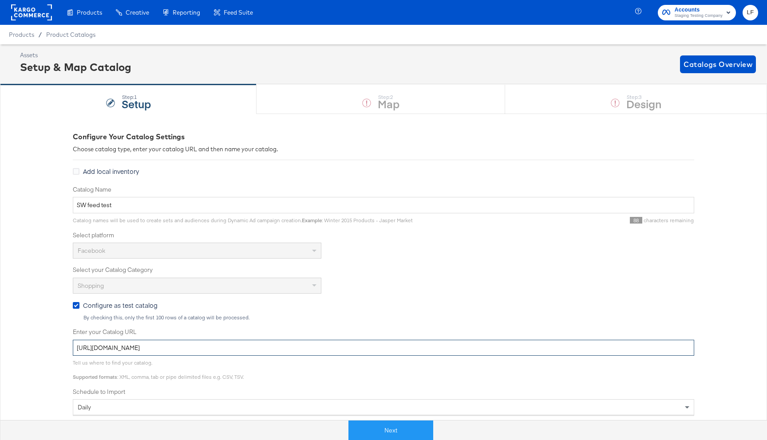
click at [204, 347] on input "https://ace.stitcherqa.com/exports/702/universal/none/universal/export.tsv.gz" at bounding box center [383, 348] width 621 height 16
click at [52, 36] on span "Product Catalogs" at bounding box center [71, 34] width 50 height 7
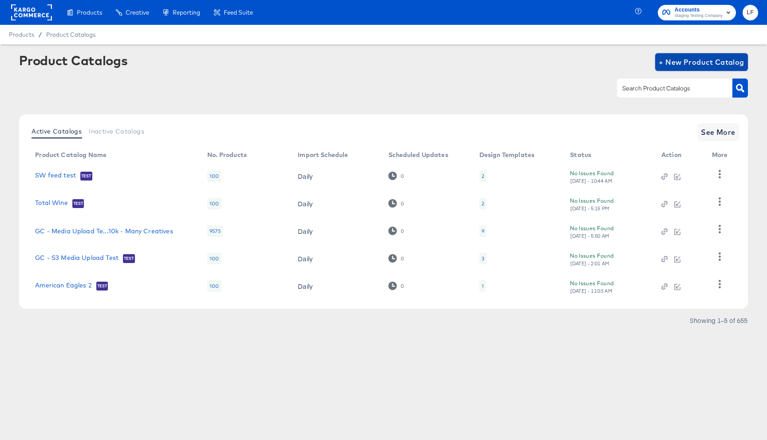
click at [683, 63] on span "+ New Product Catalog" at bounding box center [702, 62] width 86 height 12
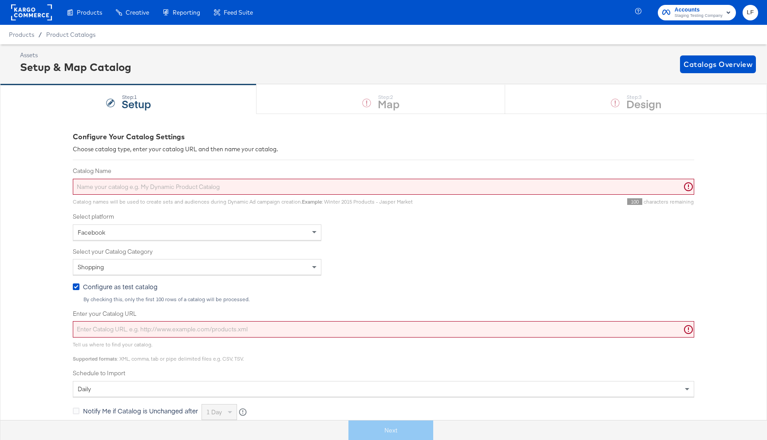
click at [193, 330] on input "Enter your Catalog URL" at bounding box center [383, 329] width 621 height 16
paste input "https://ace.stitcherqa.com/exports/702/universal/none/universal/export.tsv.gz"
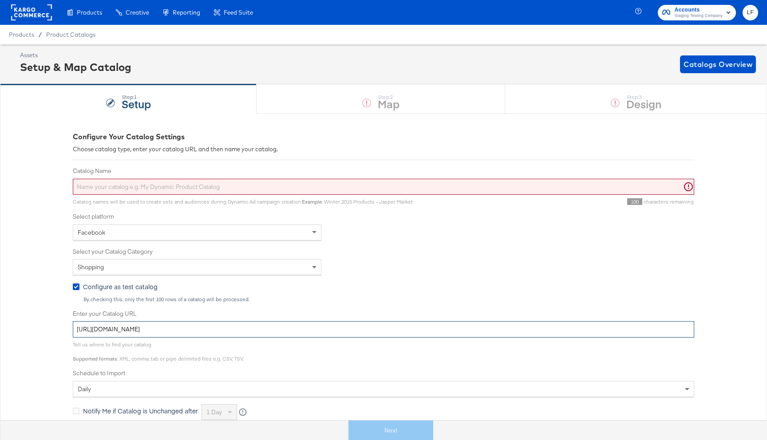
type input "https://ace.stitcherqa.com/exports/702/universal/none/universal/export.tsv.gz"
click at [181, 187] on input "Catalog Name" at bounding box center [383, 187] width 621 height 16
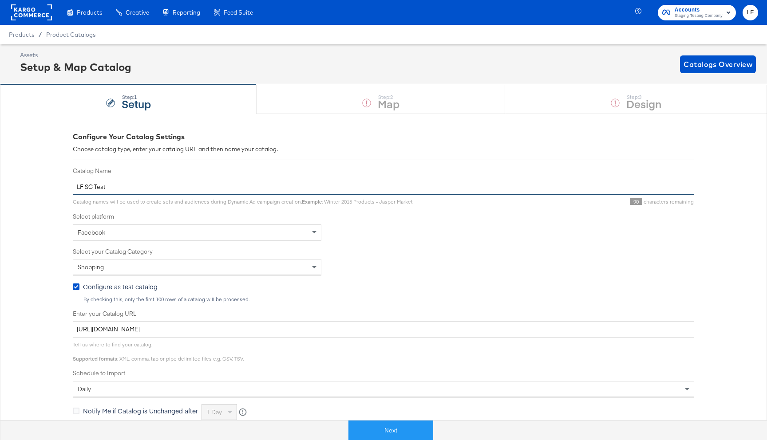
type input "LF SC Test"
click at [413, 420] on div "Next" at bounding box center [390, 430] width 780 height 20
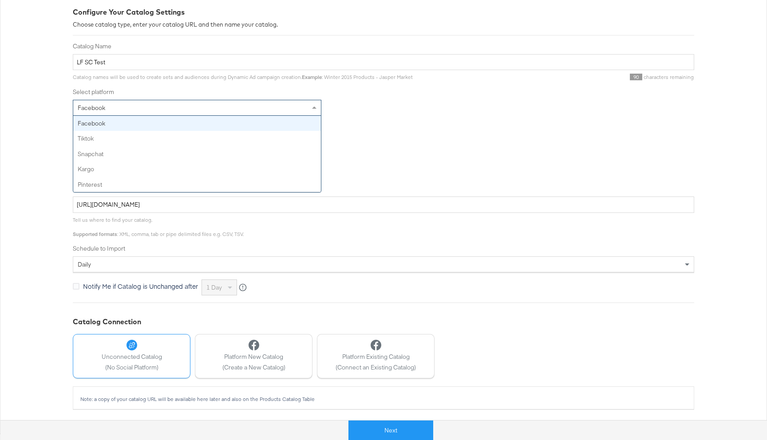
click at [281, 111] on div "Facebook" at bounding box center [197, 107] width 248 height 15
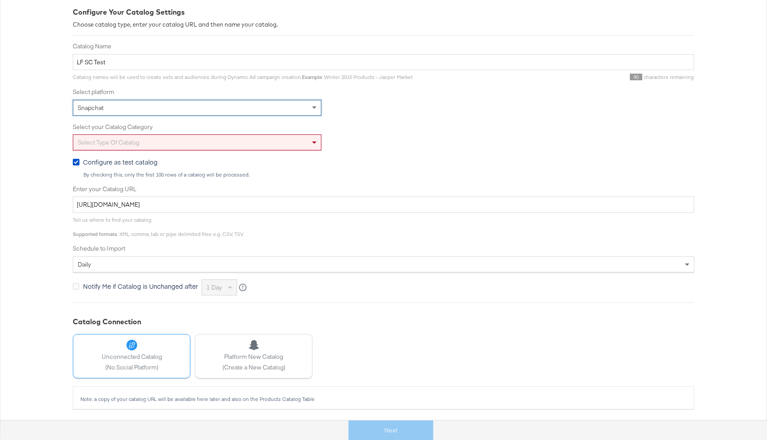
click at [230, 138] on div "Select type of catalog" at bounding box center [197, 142] width 248 height 15
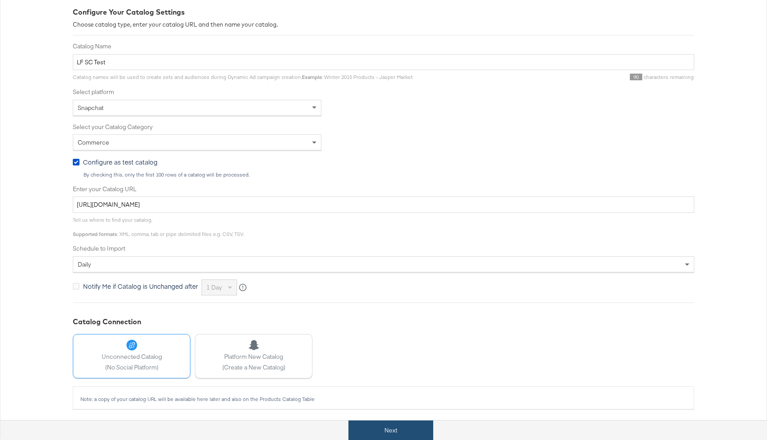
click at [391, 438] on button "Next" at bounding box center [390, 431] width 85 height 20
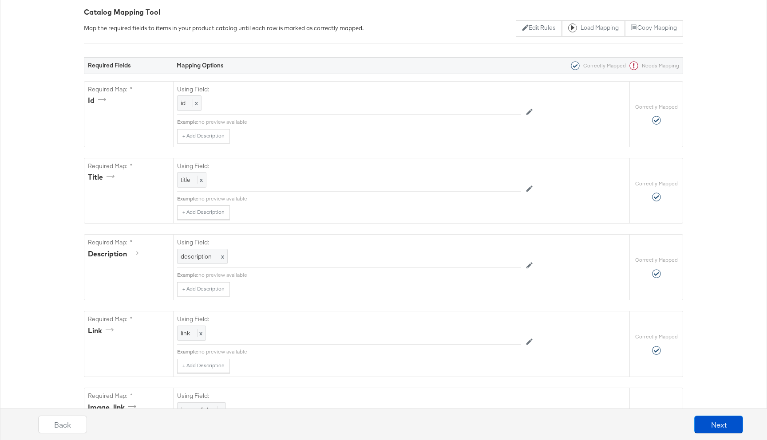
scroll to position [0, 0]
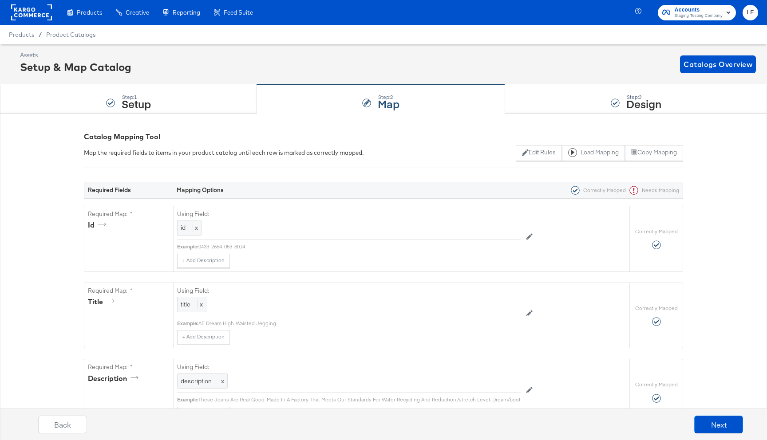
click at [711, 438] on div "Back Next" at bounding box center [391, 427] width 776 height 33
click at [709, 423] on button "Next" at bounding box center [718, 425] width 49 height 18
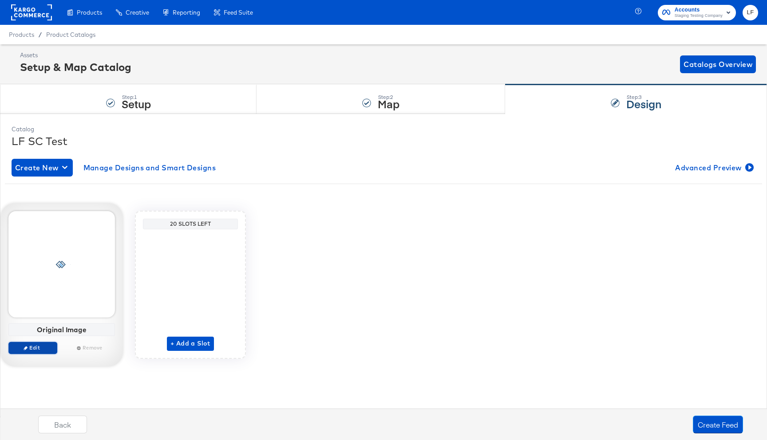
click at [36, 346] on span "Edit" at bounding box center [32, 347] width 41 height 7
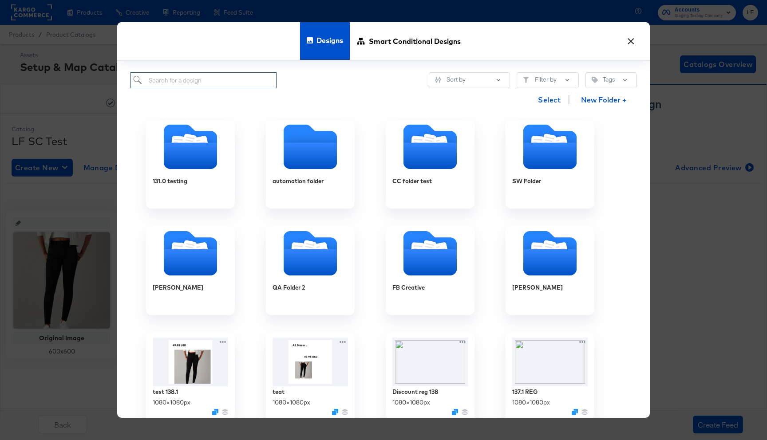
click at [206, 80] on input "search" at bounding box center [203, 80] width 146 height 16
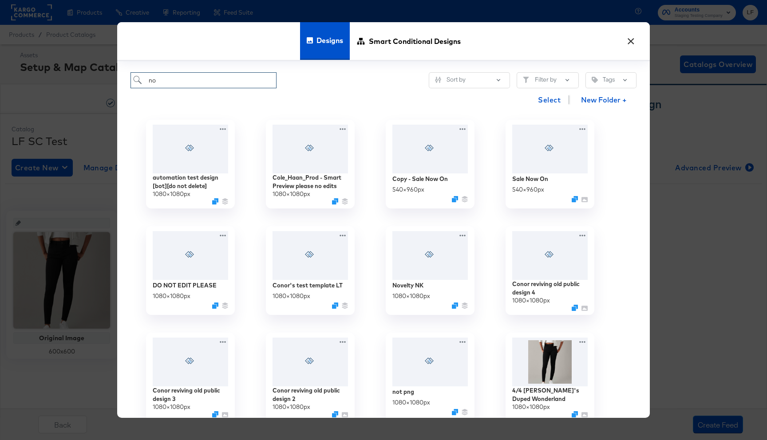
type input "n"
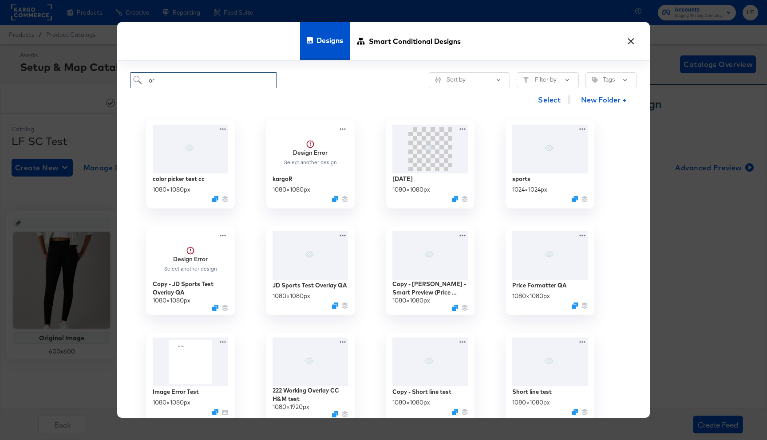
type input "or"
click at [634, 43] on button "×" at bounding box center [631, 39] width 16 height 16
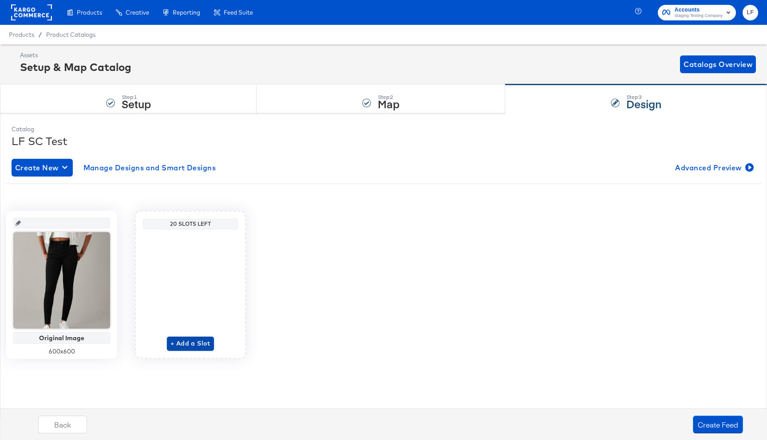
click at [183, 341] on span "+ Add a Slot" at bounding box center [190, 343] width 40 height 11
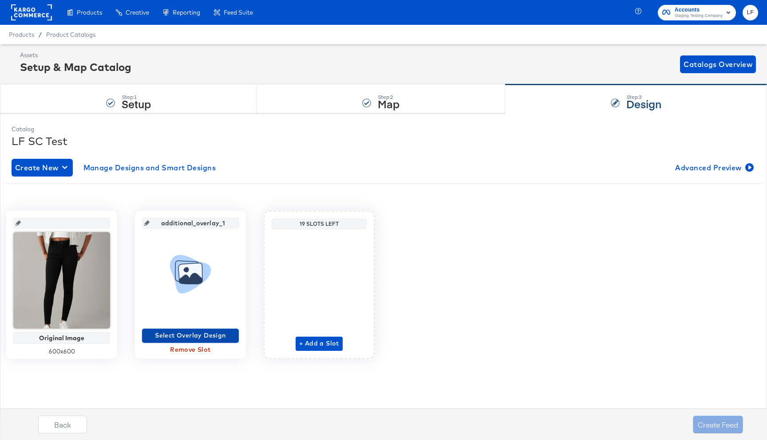
click at [197, 335] on span "Select Overlay Design" at bounding box center [191, 335] width 90 height 11
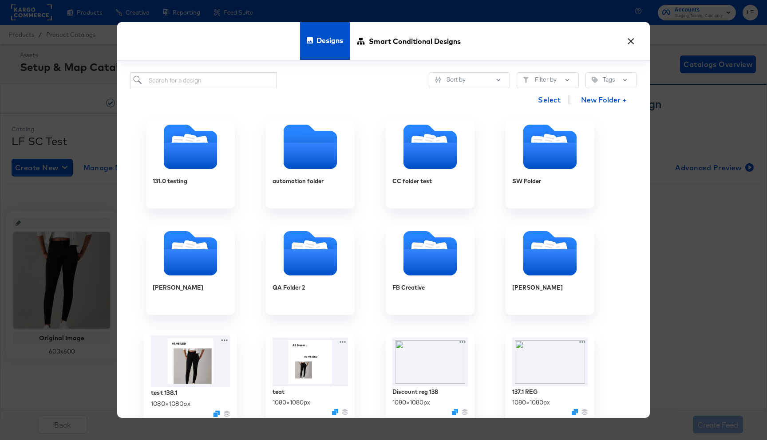
click at [186, 361] on img at bounding box center [190, 361] width 79 height 51
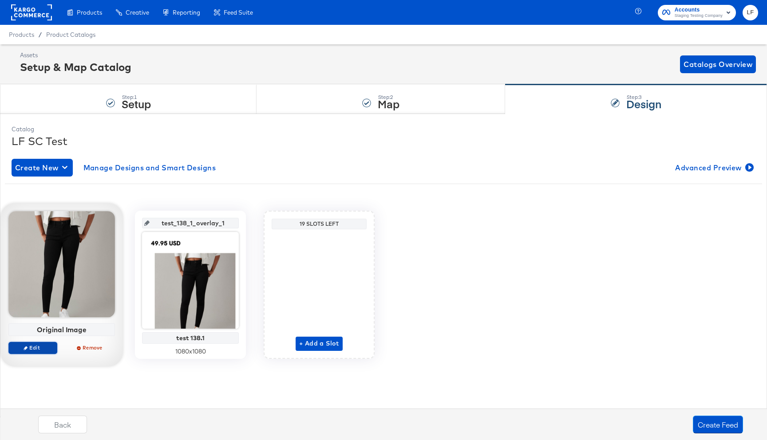
click at [46, 344] on button "Edit" at bounding box center [32, 348] width 49 height 12
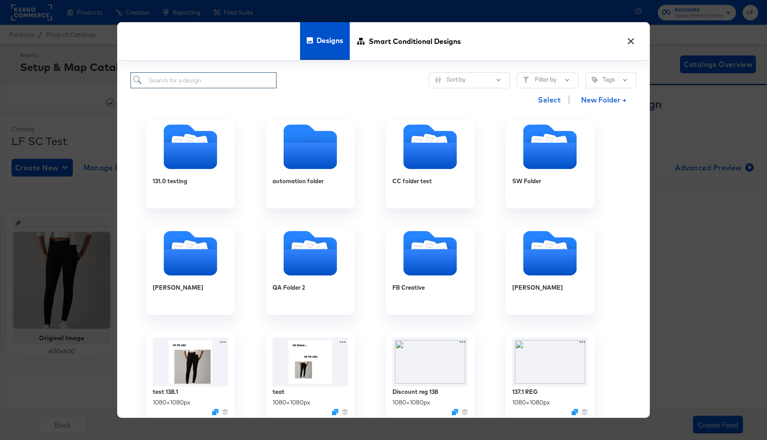
click at [215, 80] on input "search" at bounding box center [203, 80] width 146 height 16
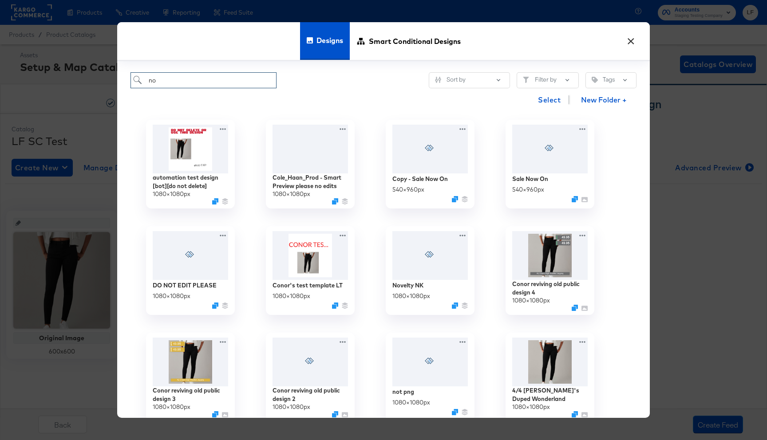
type input "n"
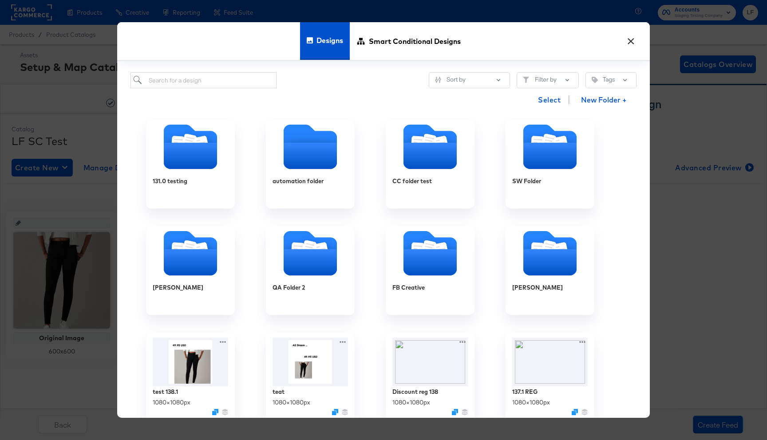
click at [634, 43] on button "×" at bounding box center [631, 39] width 16 height 16
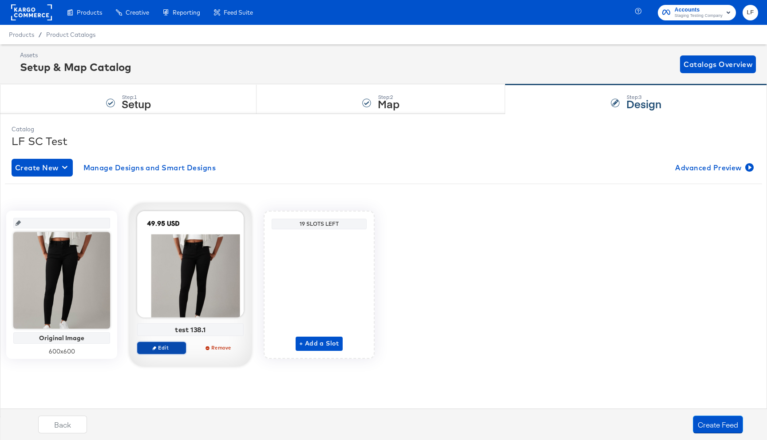
click at [160, 345] on span "Edit" at bounding box center [161, 347] width 41 height 7
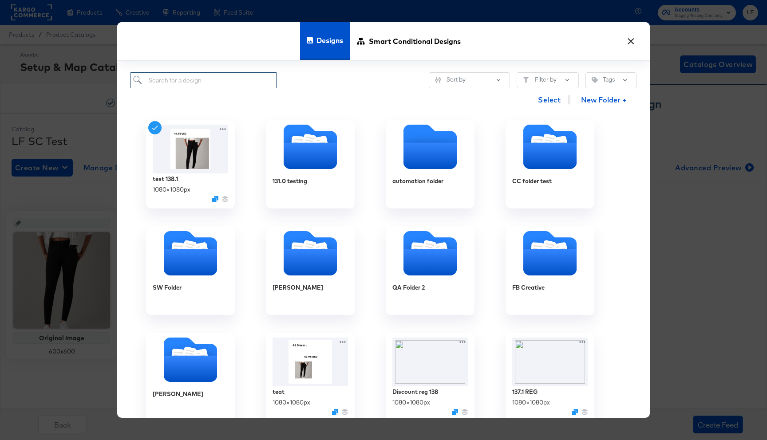
click at [205, 77] on input "search" at bounding box center [203, 80] width 146 height 16
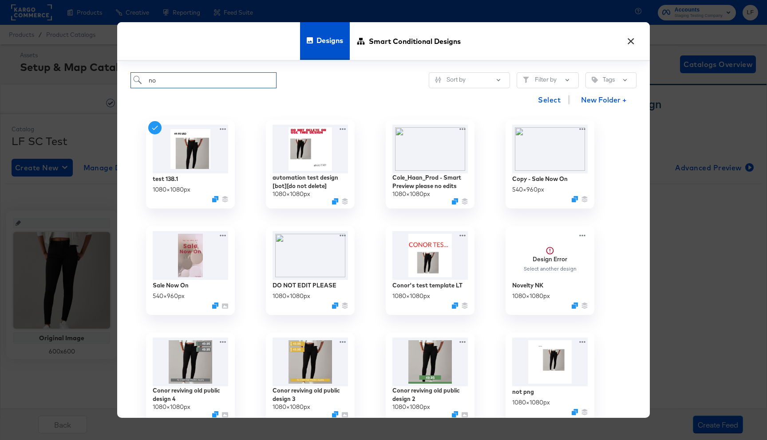
type input "n"
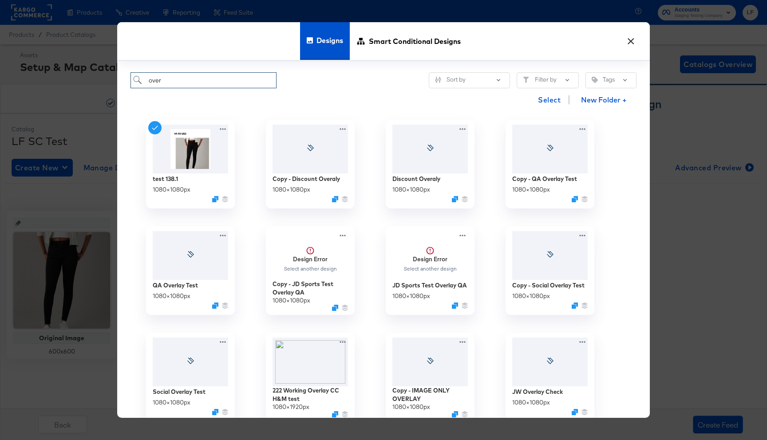
type input "over"
click at [625, 46] on button "×" at bounding box center [631, 39] width 16 height 16
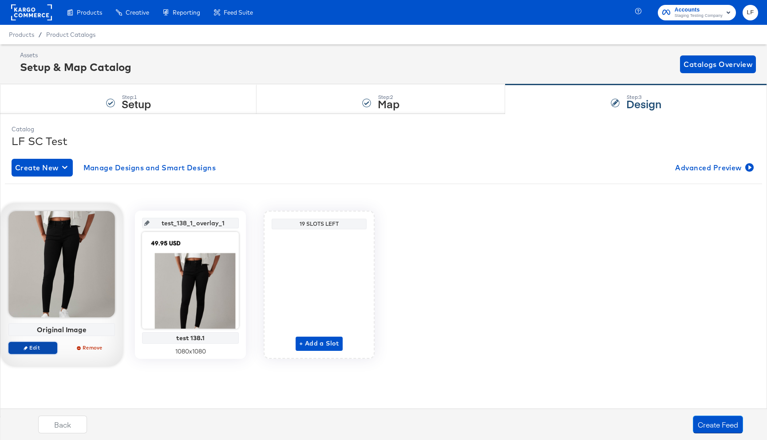
click at [40, 348] on span "Edit" at bounding box center [32, 347] width 41 height 7
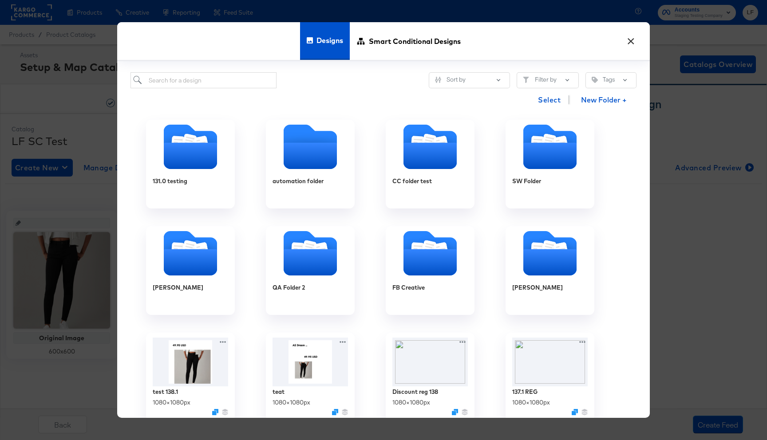
click at [624, 36] on button "×" at bounding box center [631, 39] width 16 height 16
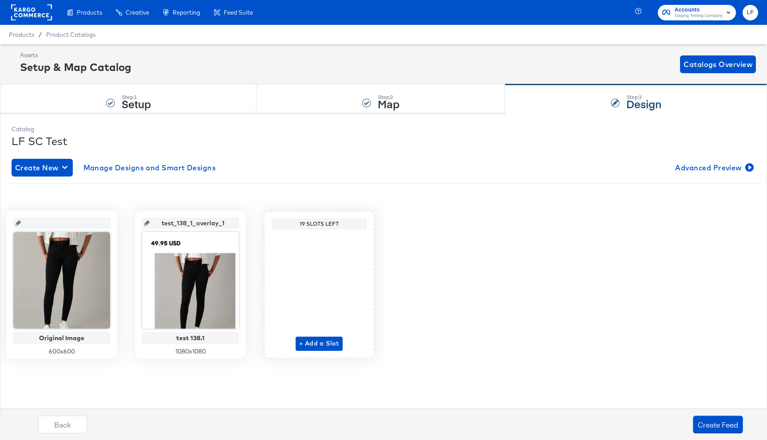
click at [724, 8] on icon "button" at bounding box center [728, 12] width 11 height 11
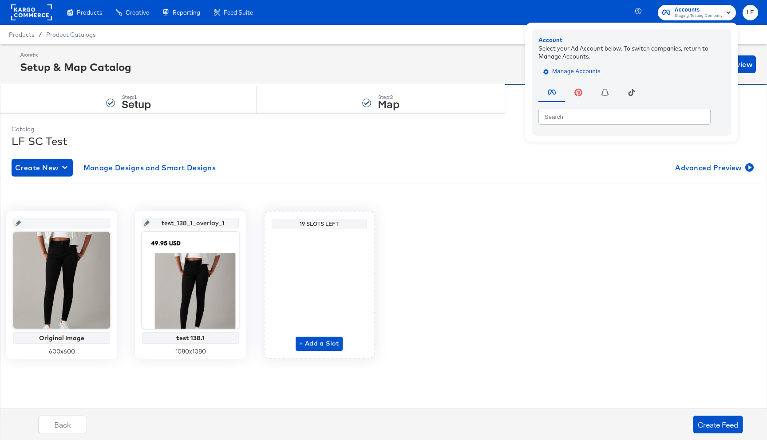
click at [565, 71] on span "Manage Accounts" at bounding box center [572, 72] width 55 height 10
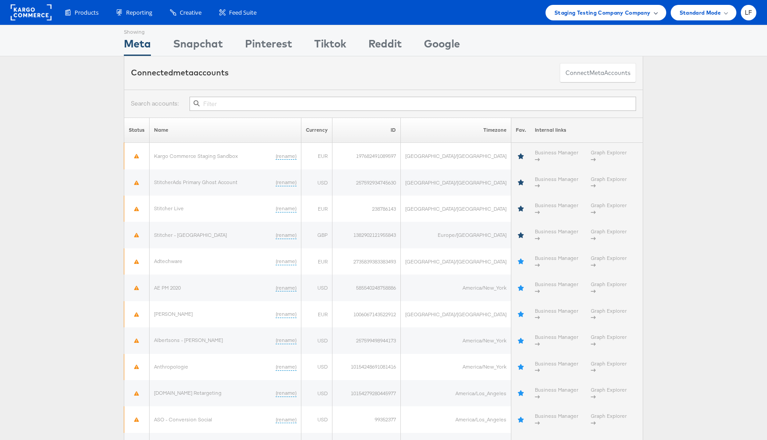
click at [652, 11] on div "Staging Testing Company Company" at bounding box center [605, 12] width 103 height 9
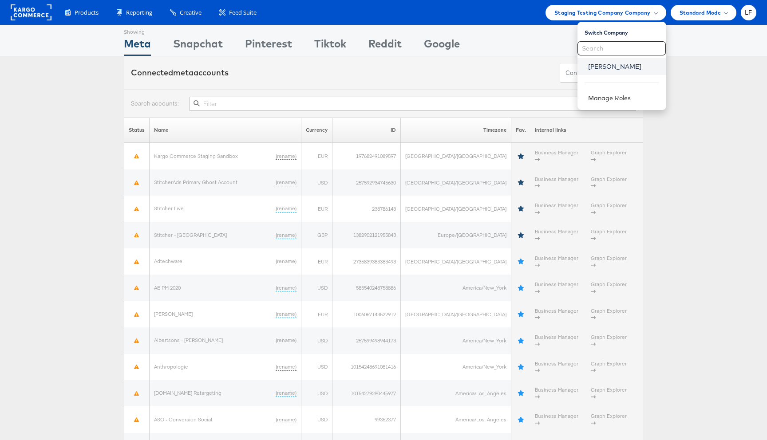
click at [623, 68] on link "[PERSON_NAME]" at bounding box center [623, 66] width 71 height 9
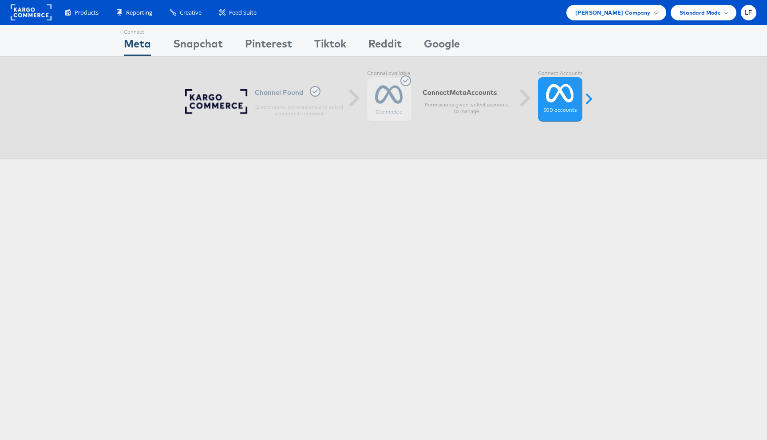
click at [35, 15] on rect at bounding box center [31, 12] width 41 height 16
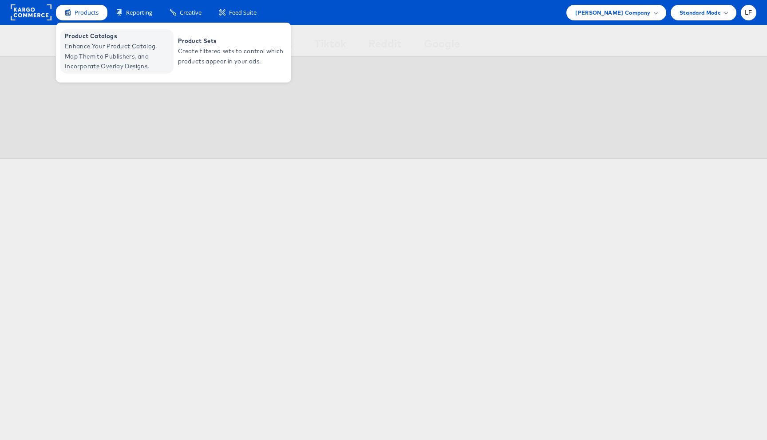
click at [89, 42] on span "Enhance Your Product Catalog, Map Them to Publishers, and Incorporate Overlay D…" at bounding box center [118, 56] width 107 height 30
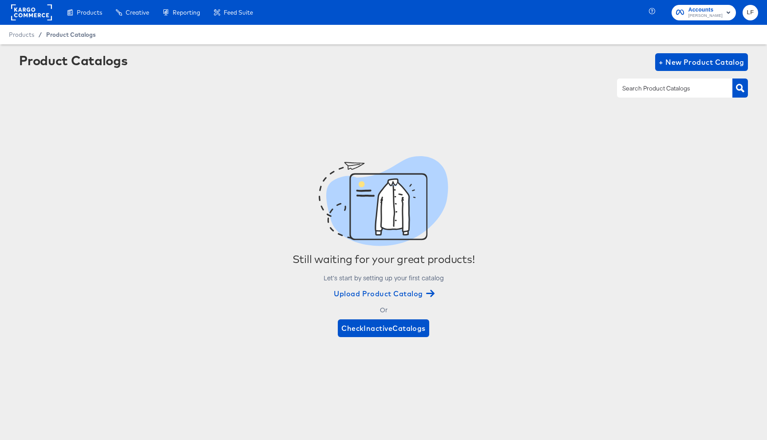
click at [74, 33] on span "Product Catalogs" at bounding box center [71, 34] width 50 height 7
click at [751, 6] on button "LF" at bounding box center [751, 13] width 16 height 16
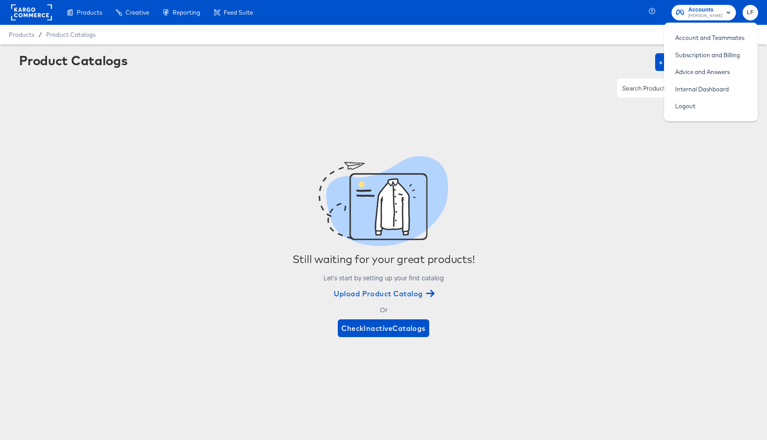
click at [24, 13] on rect at bounding box center [31, 12] width 41 height 16
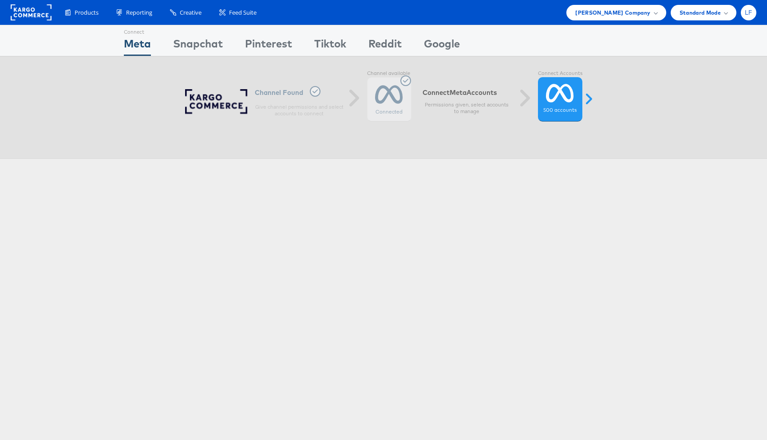
click at [750, 17] on div "LF" at bounding box center [749, 13] width 16 height 16
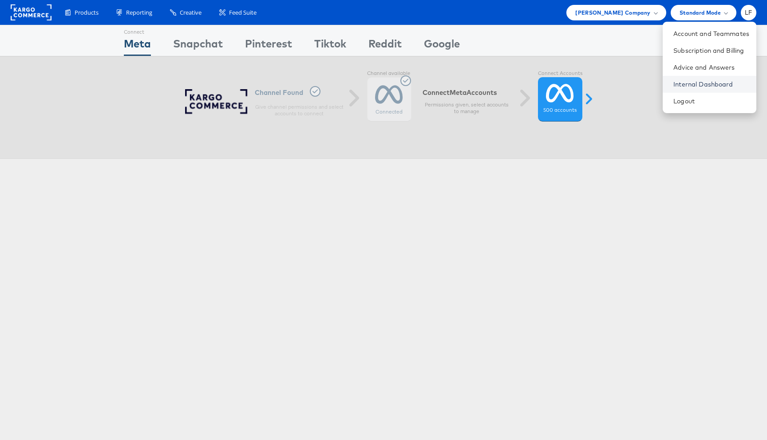
click at [689, 81] on link "Internal Dashboard" at bounding box center [711, 84] width 76 height 9
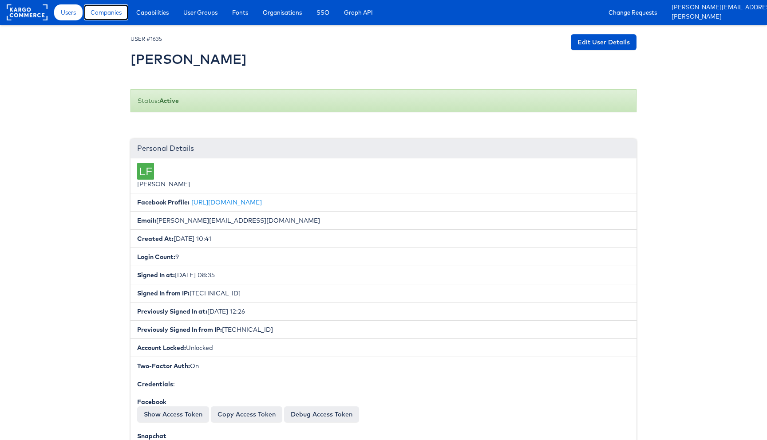
click at [91, 12] on span "Companies" at bounding box center [106, 12] width 31 height 9
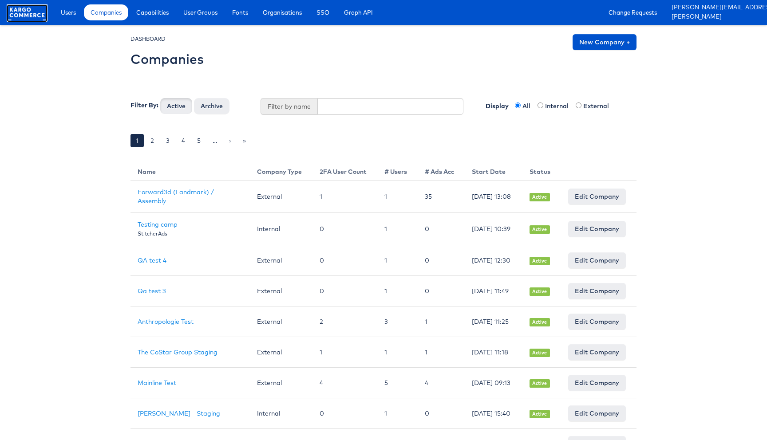
click at [30, 15] on rect at bounding box center [27, 12] width 41 height 16
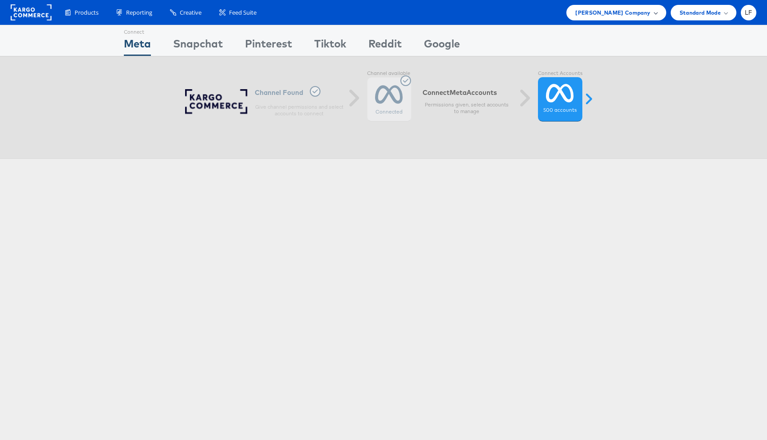
click at [644, 7] on div "[PERSON_NAME] Company" at bounding box center [615, 13] width 99 height 16
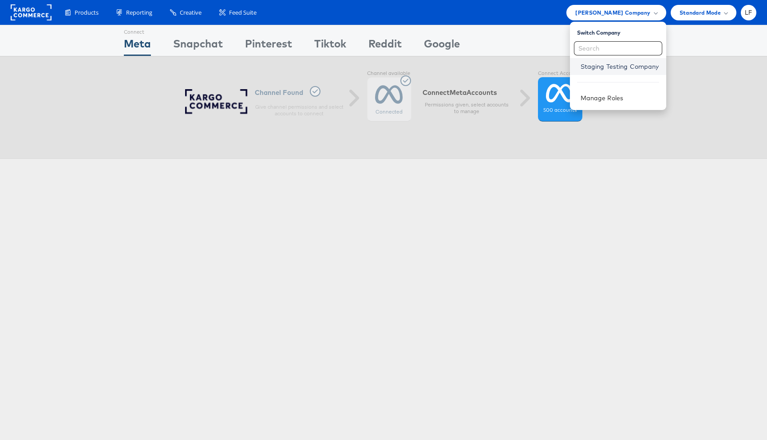
click at [616, 64] on link "Staging Testing Company" at bounding box center [620, 66] width 79 height 9
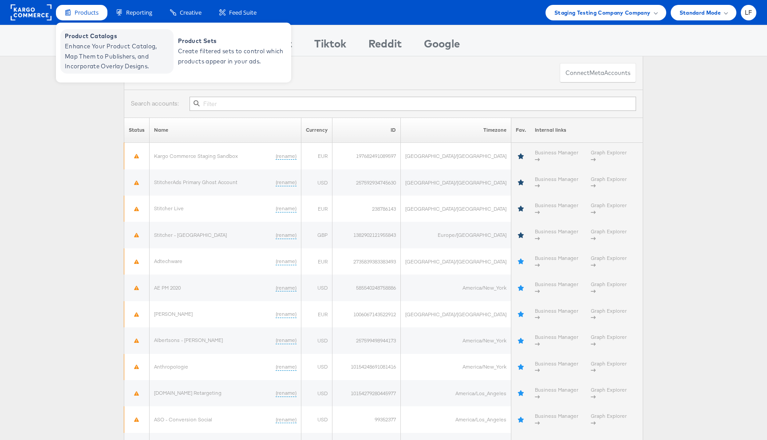
click at [83, 43] on span "Enhance Your Product Catalog, Map Them to Publishers, and Incorporate Overlay D…" at bounding box center [118, 56] width 107 height 30
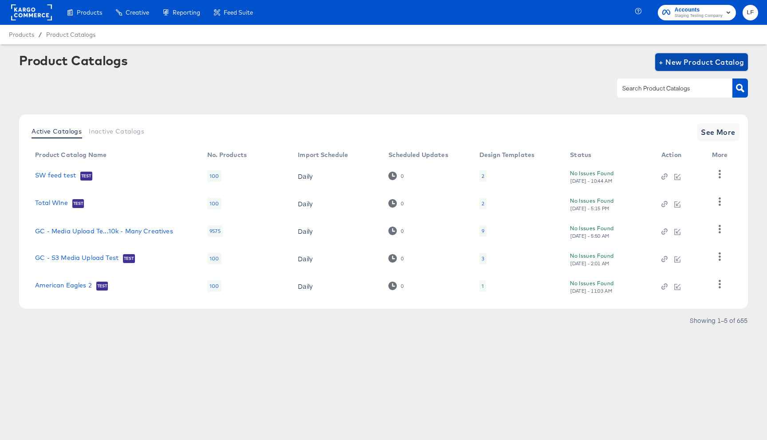
click at [682, 63] on span "+ New Product Catalog" at bounding box center [702, 62] width 86 height 12
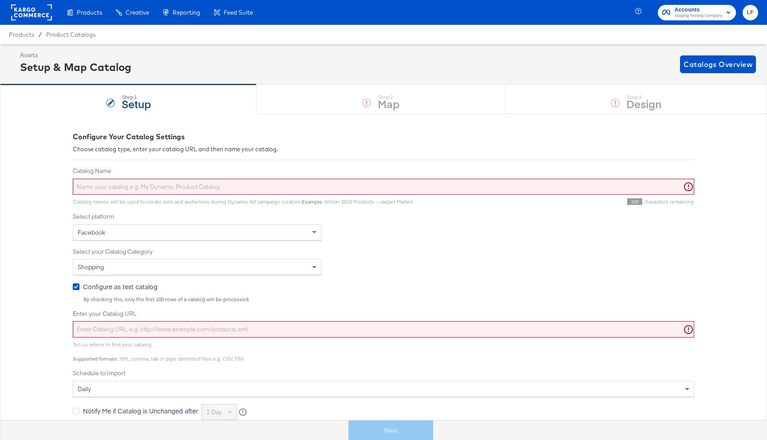
click at [192, 186] on input "Catalog Name" at bounding box center [383, 187] width 621 height 16
type input "LF SC Testing"
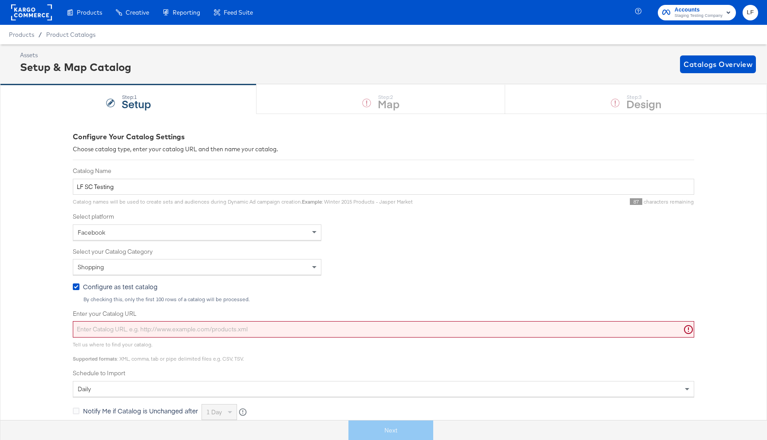
click at [142, 238] on div "Facebook" at bounding box center [197, 232] width 248 height 15
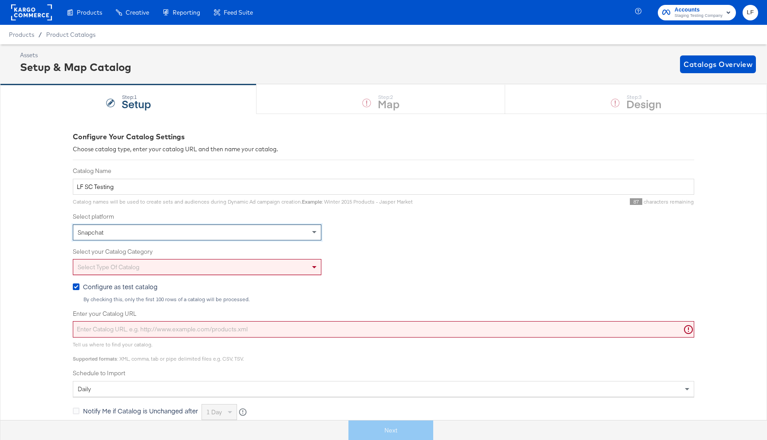
click at [131, 268] on div "Select type of catalog" at bounding box center [197, 267] width 248 height 15
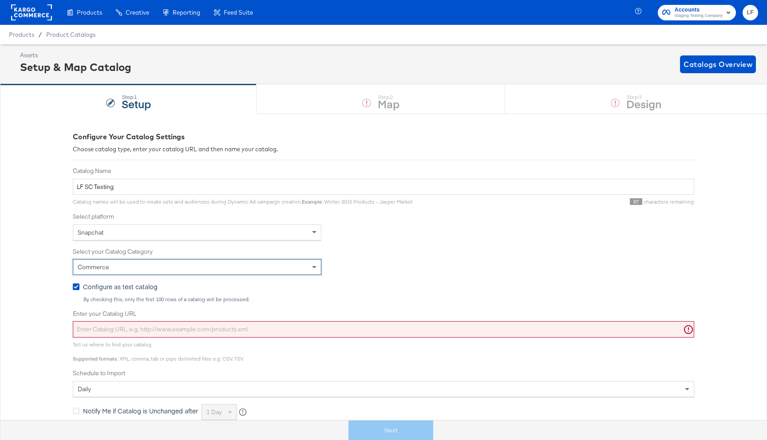
click at [164, 329] on input "Enter your Catalog URL" at bounding box center [383, 329] width 621 height 16
paste input "https://ace.stitcherqa.com/exports/702/universal/none/universal/export.tsv.gz"
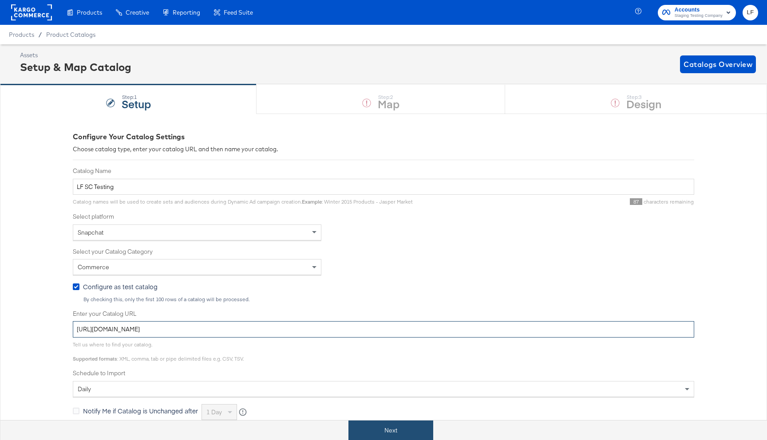
type input "https://ace.stitcherqa.com/exports/702/universal/none/universal/export.tsv.gz"
click at [396, 426] on button "Next" at bounding box center [390, 431] width 85 height 20
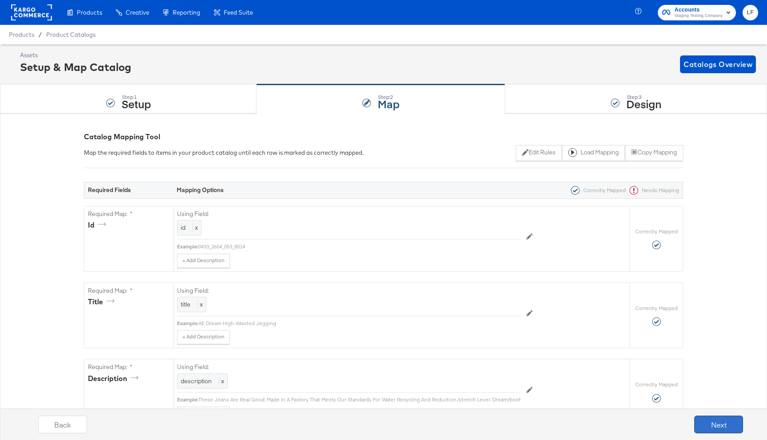
click at [706, 420] on button "Next" at bounding box center [718, 425] width 49 height 18
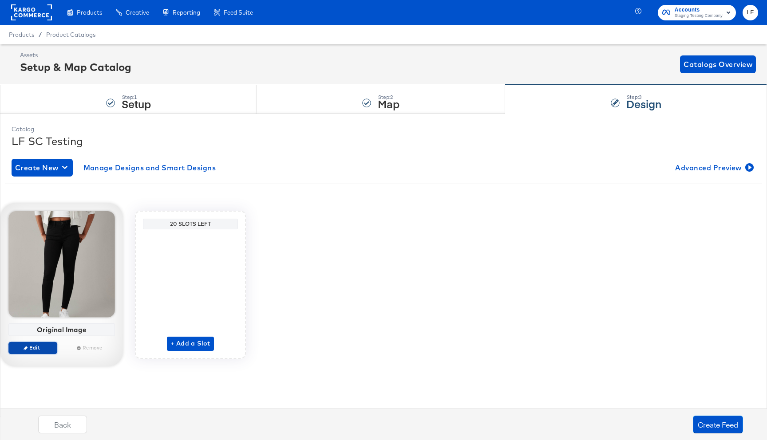
click at [39, 347] on span "Edit" at bounding box center [32, 347] width 41 height 7
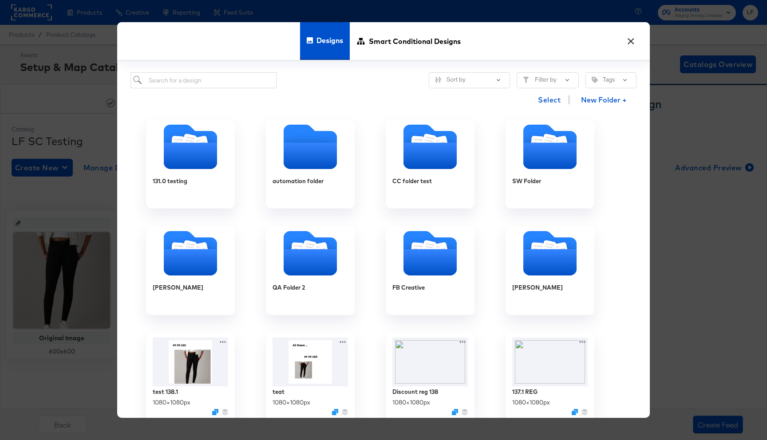
click at [636, 46] on button "×" at bounding box center [631, 39] width 16 height 16
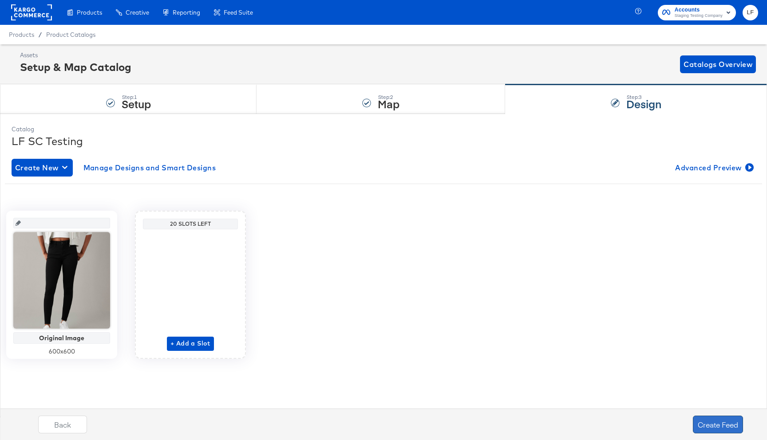
click at [705, 433] on button "Create Feed" at bounding box center [718, 425] width 50 height 18
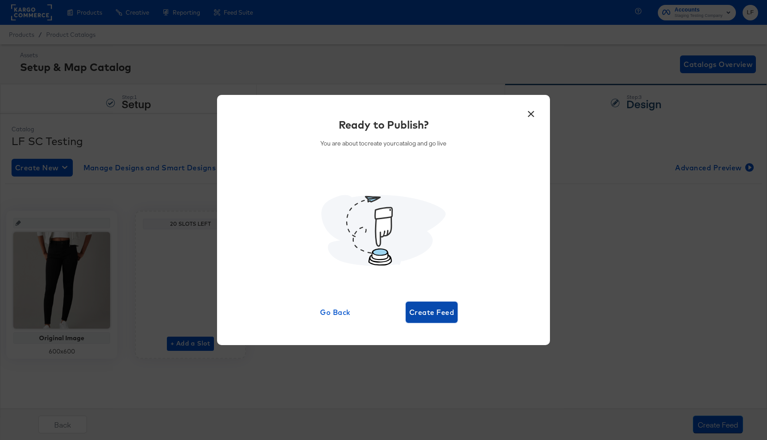
click at [430, 313] on span "Create Feed" at bounding box center [431, 312] width 45 height 12
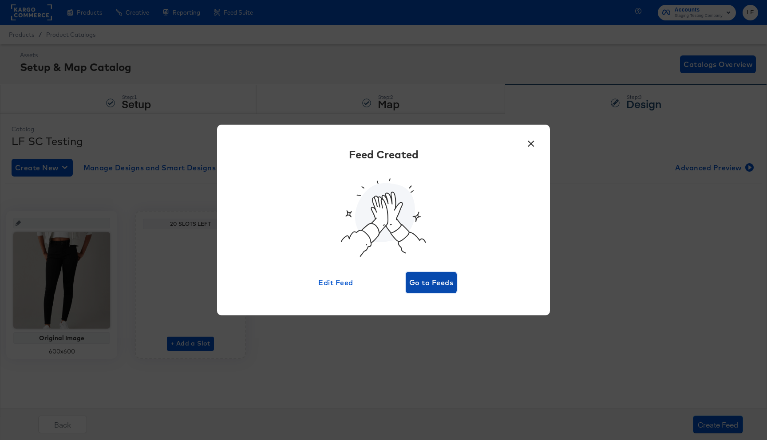
click at [436, 282] on span "Go to Feeds" at bounding box center [431, 282] width 44 height 12
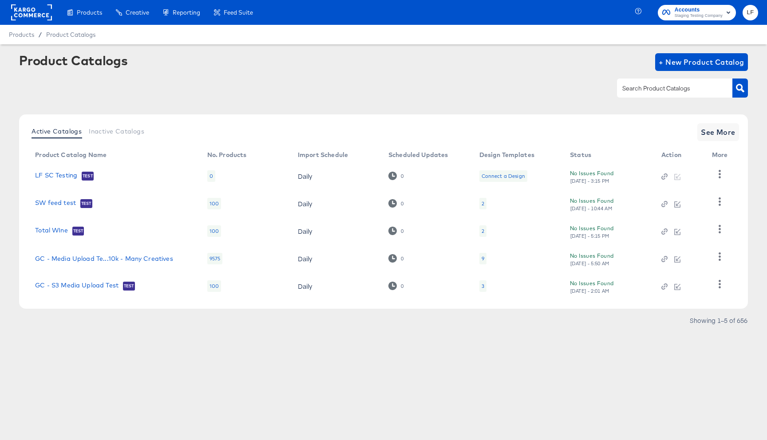
click at [68, 170] on td "LF SC Testing Test" at bounding box center [114, 176] width 172 height 28
click at [58, 173] on link "LF SC Testing" at bounding box center [56, 176] width 42 height 9
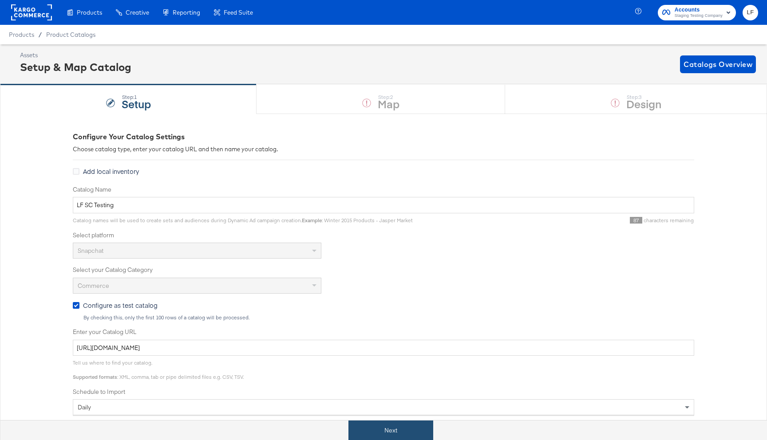
click at [380, 429] on button "Next" at bounding box center [390, 431] width 85 height 20
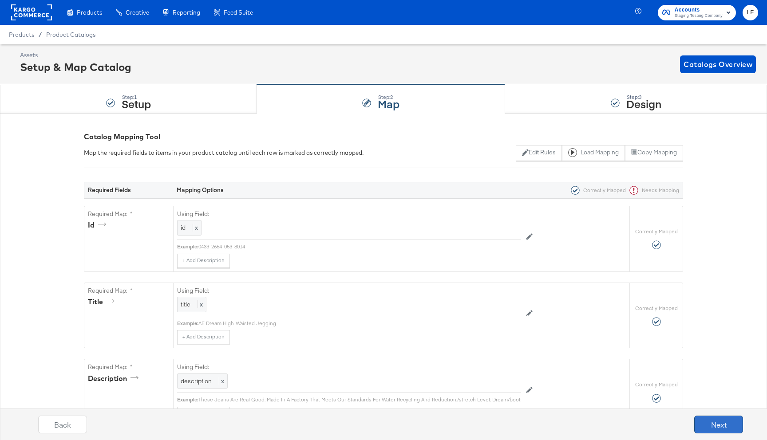
click at [711, 422] on button "Next" at bounding box center [718, 425] width 49 height 18
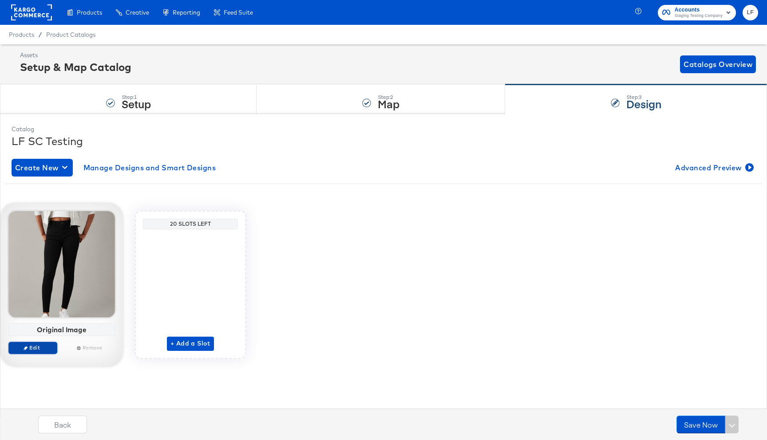
click at [38, 347] on span "Edit" at bounding box center [32, 347] width 41 height 7
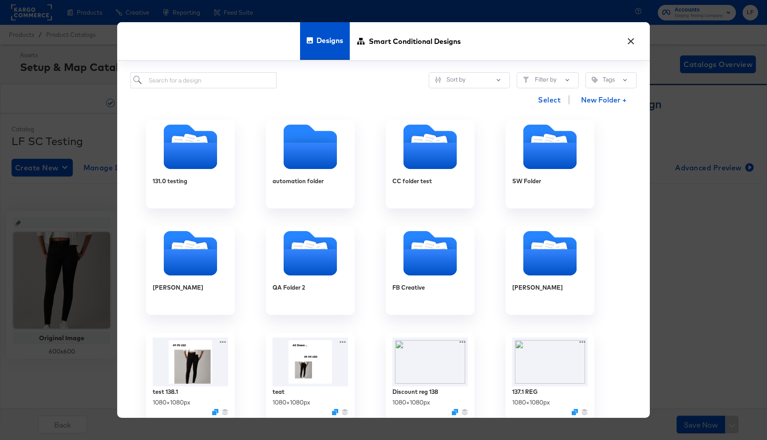
click at [628, 41] on button "×" at bounding box center [631, 39] width 16 height 16
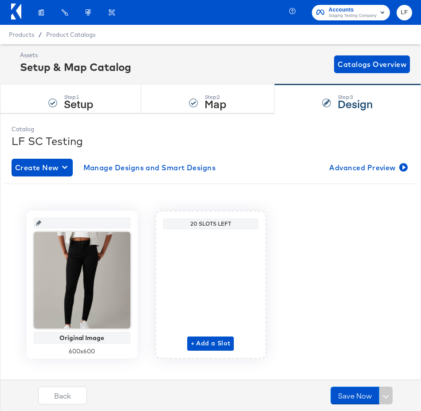
click at [20, 10] on icon at bounding box center [18, 12] width 5 height 16
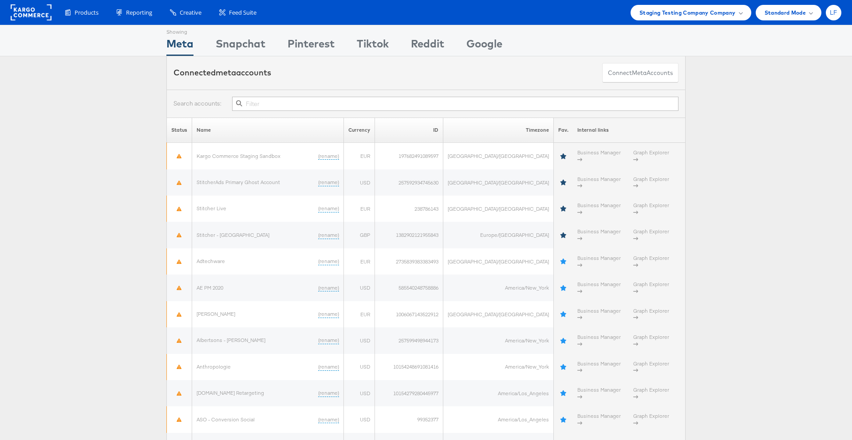
click at [421, 9] on div "LF" at bounding box center [834, 13] width 16 height 16
click at [421, 81] on link "Internal Dashboard" at bounding box center [796, 84] width 76 height 9
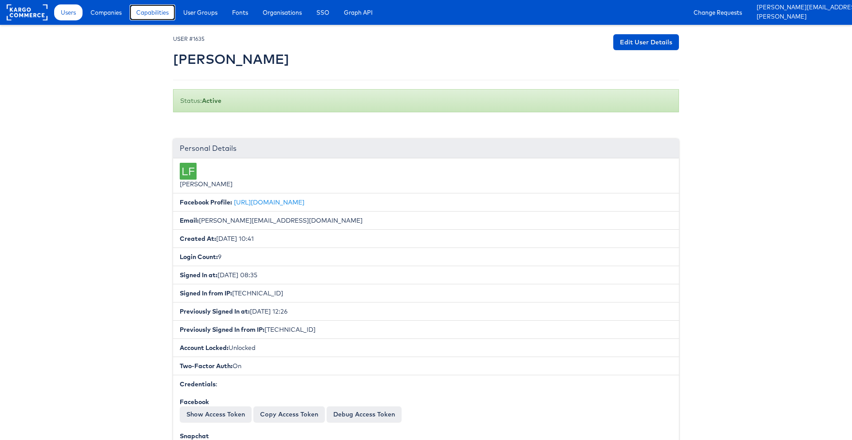
click at [161, 12] on span "Capabilities" at bounding box center [152, 12] width 32 height 9
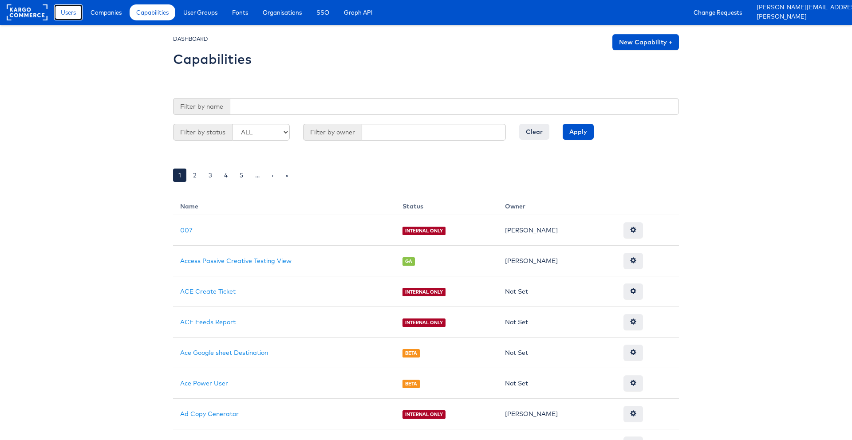
click at [74, 9] on span "Users" at bounding box center [68, 12] width 15 height 9
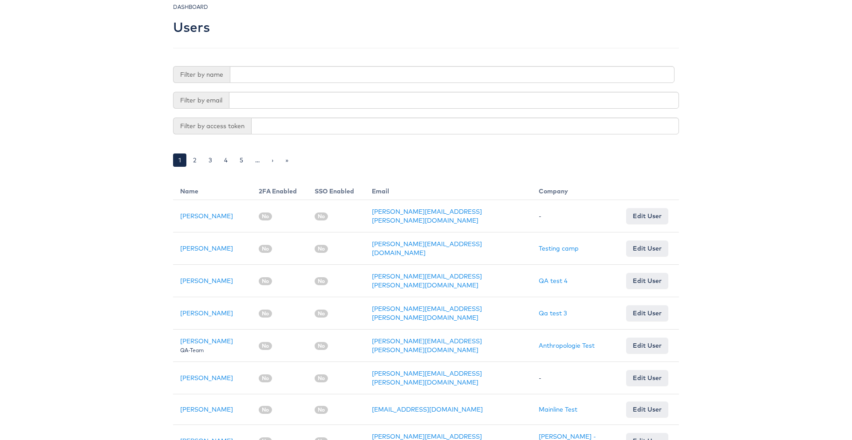
scroll to position [33, 0]
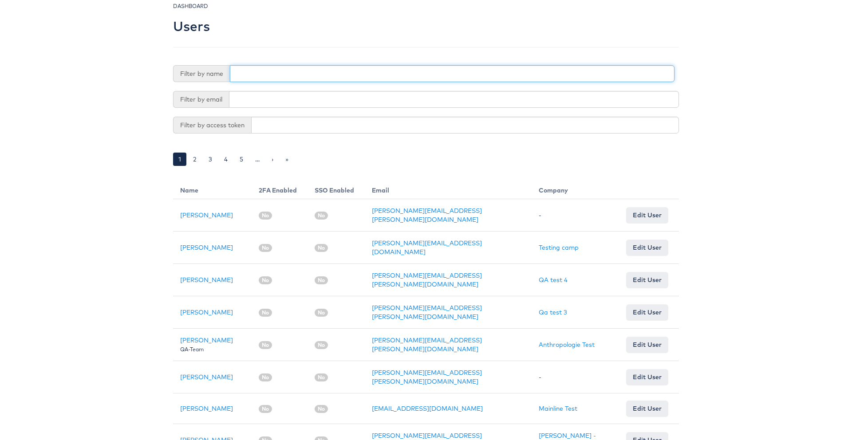
click at [383, 75] on input "text" at bounding box center [452, 73] width 445 height 17
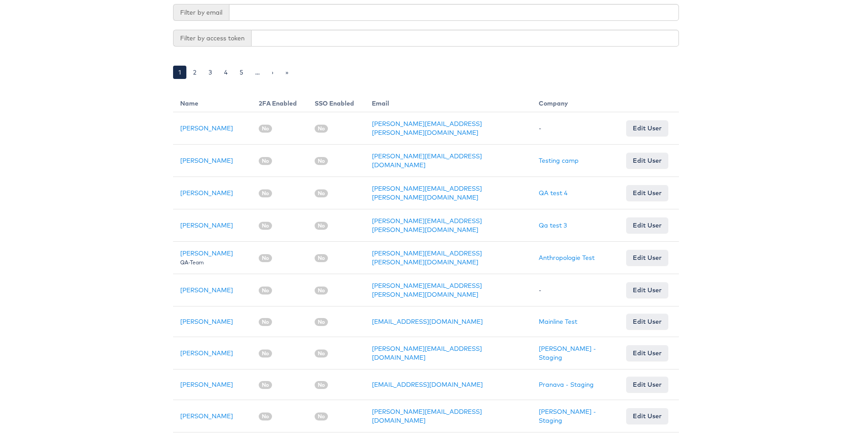
scroll to position [0, 0]
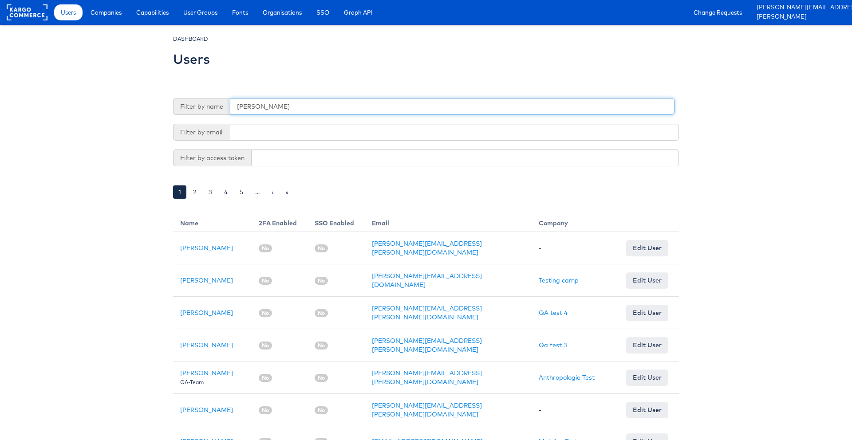
type input "liam"
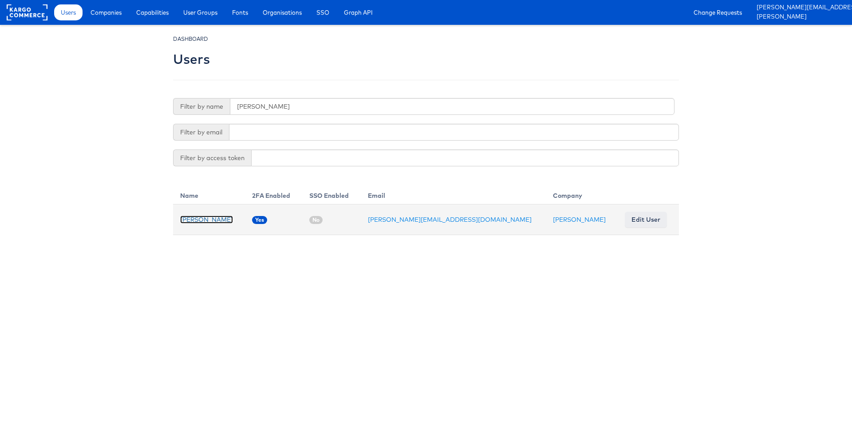
click at [198, 220] on link "[PERSON_NAME]" at bounding box center [206, 220] width 53 height 8
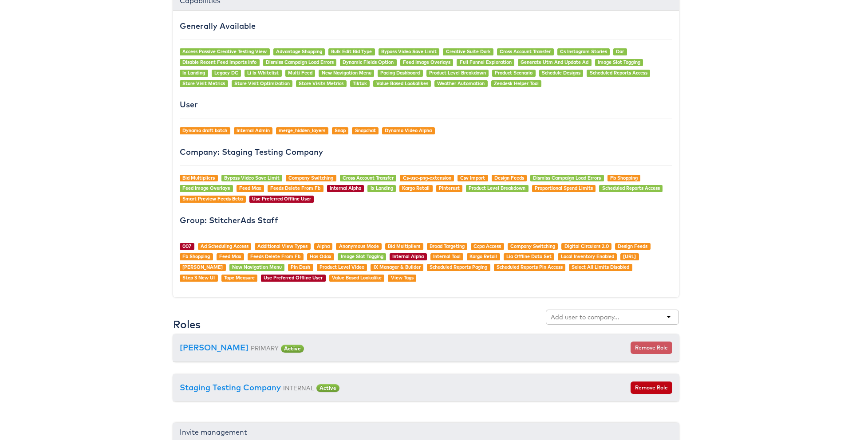
scroll to position [638, 0]
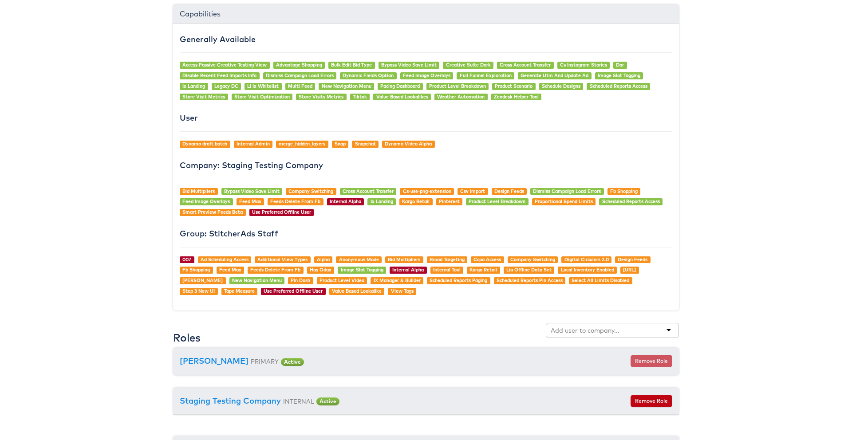
click at [330, 224] on div "Generally Available Access Passive Creative Testing View Advantage Shopping Bul…" at bounding box center [426, 167] width 506 height 287
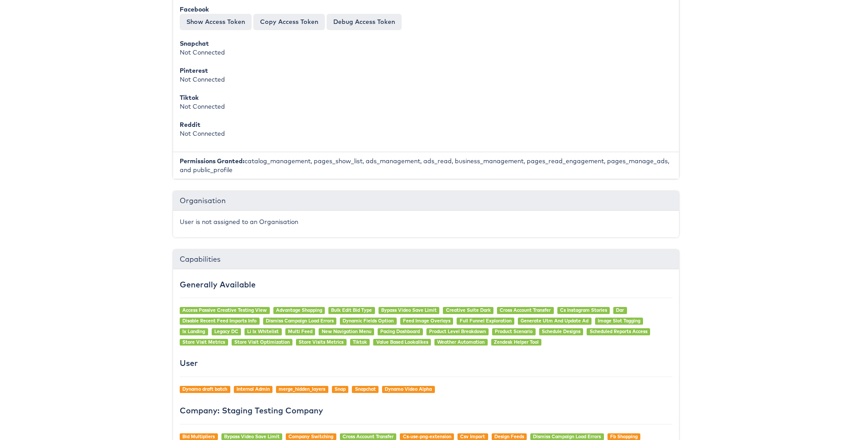
scroll to position [0, 0]
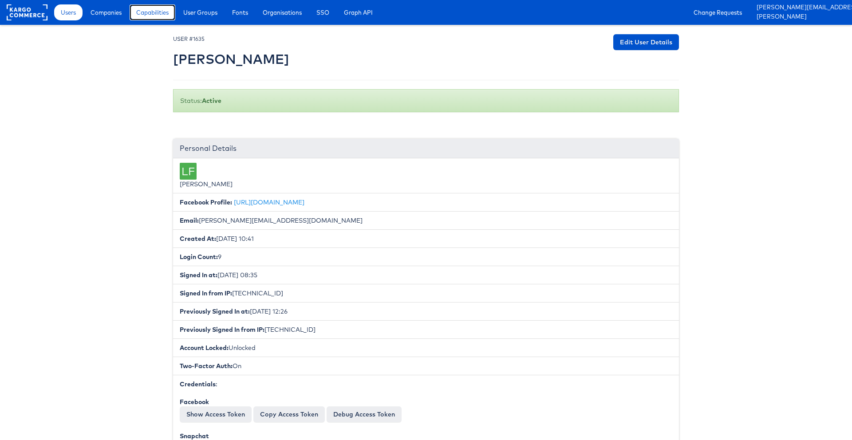
click at [166, 11] on span "Capabilities" at bounding box center [152, 12] width 32 height 9
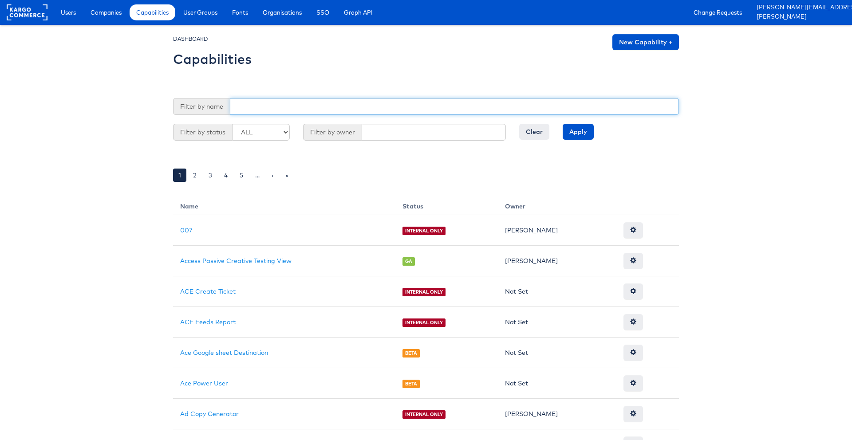
click at [282, 115] on input "text" at bounding box center [454, 106] width 449 height 17
click at [563, 124] on input "Apply" at bounding box center [578, 132] width 31 height 16
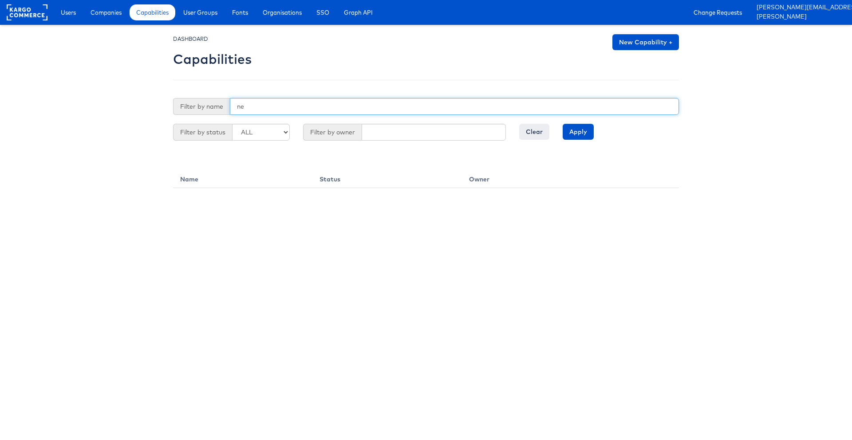
type input "n"
type input "3"
click at [563, 124] on input "Apply" at bounding box center [578, 132] width 31 height 16
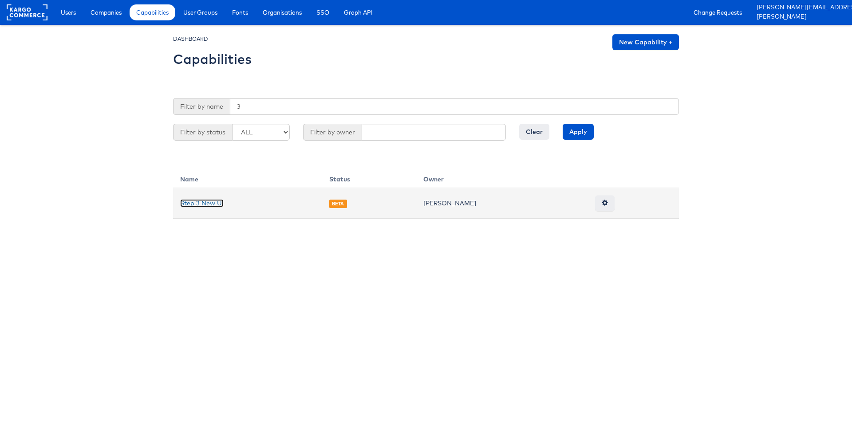
click at [201, 201] on link "Step 3 New UI" at bounding box center [201, 203] width 43 height 8
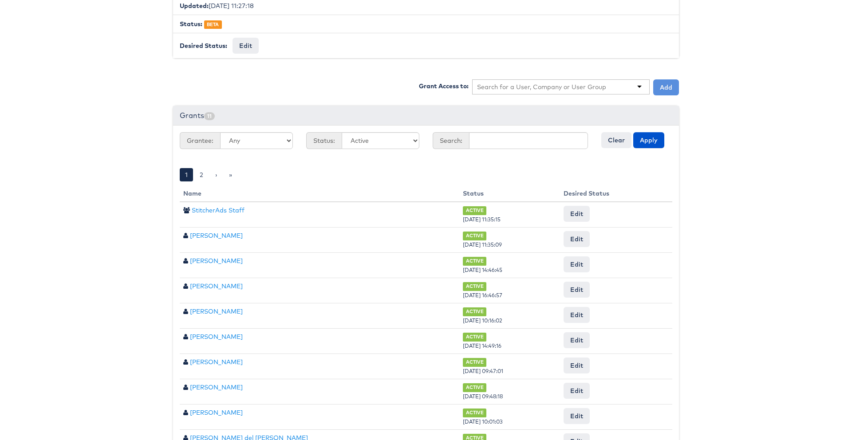
scroll to position [238, 0]
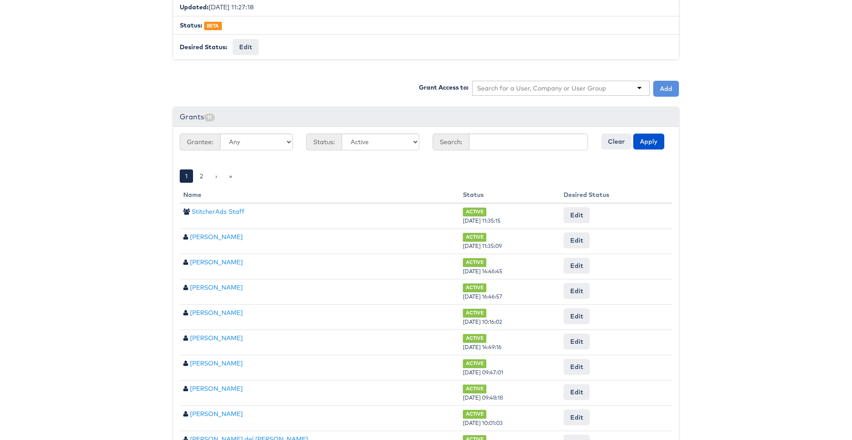
click at [533, 87] on input "text" at bounding box center [542, 88] width 130 height 9
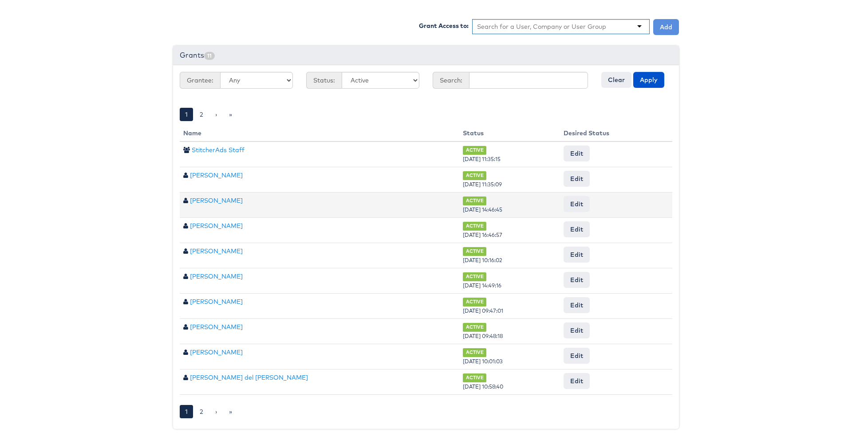
scroll to position [0, 0]
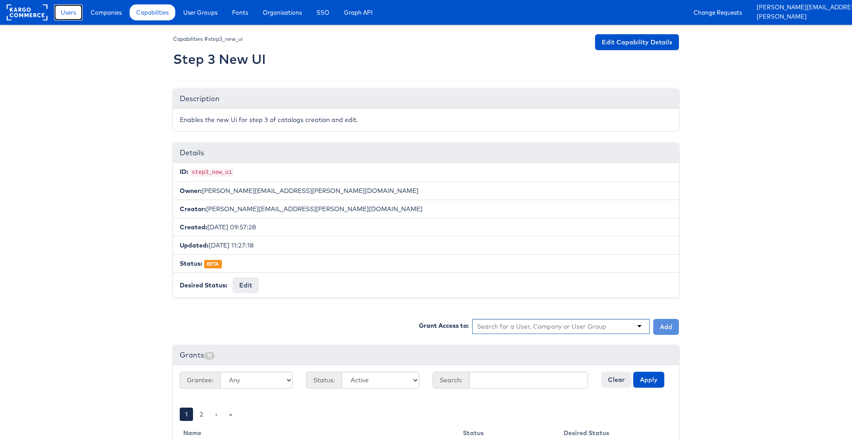
click at [74, 15] on span "Users" at bounding box center [68, 12] width 15 height 9
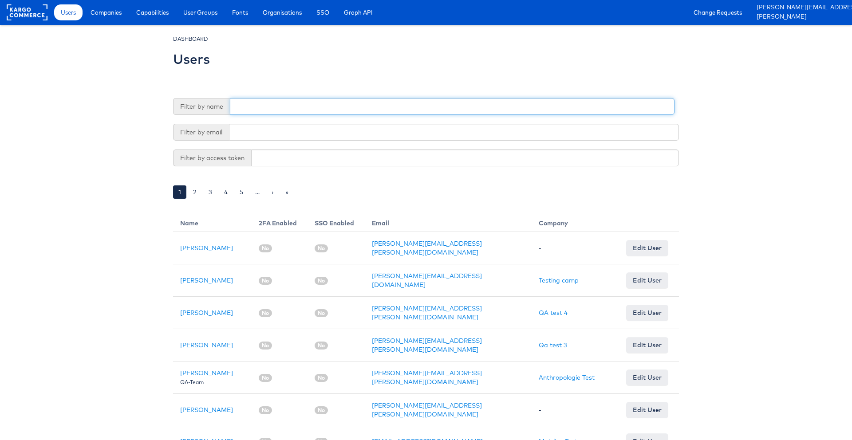
click at [280, 112] on input "text" at bounding box center [452, 106] width 445 height 17
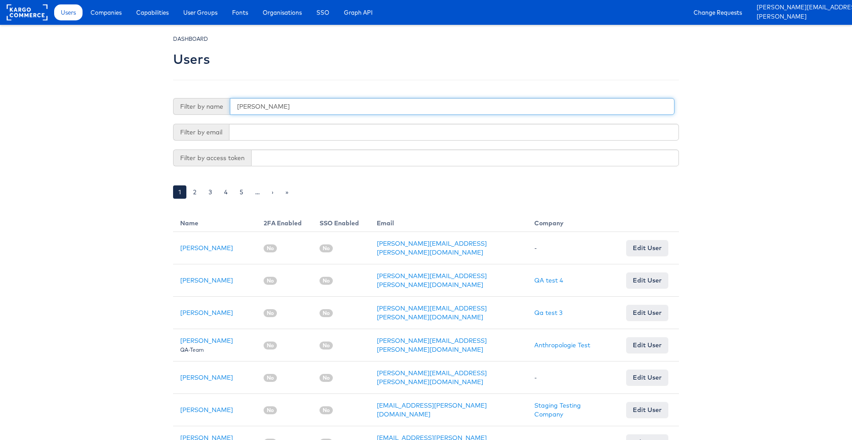
type input "liam"
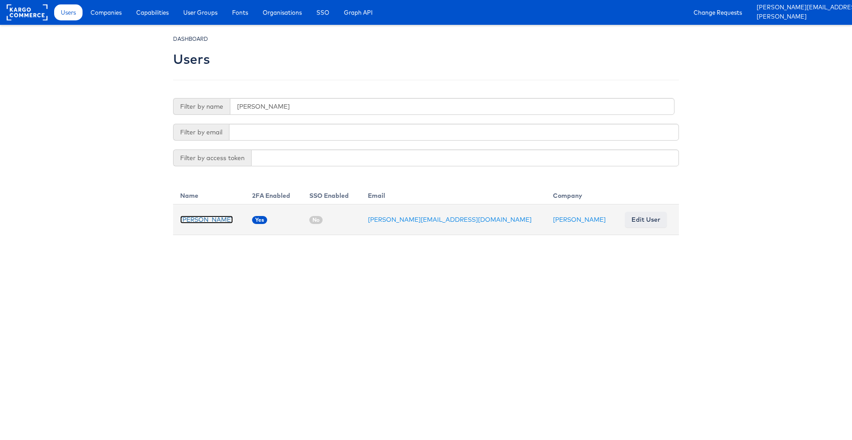
click at [186, 220] on link "[PERSON_NAME]" at bounding box center [206, 220] width 53 height 8
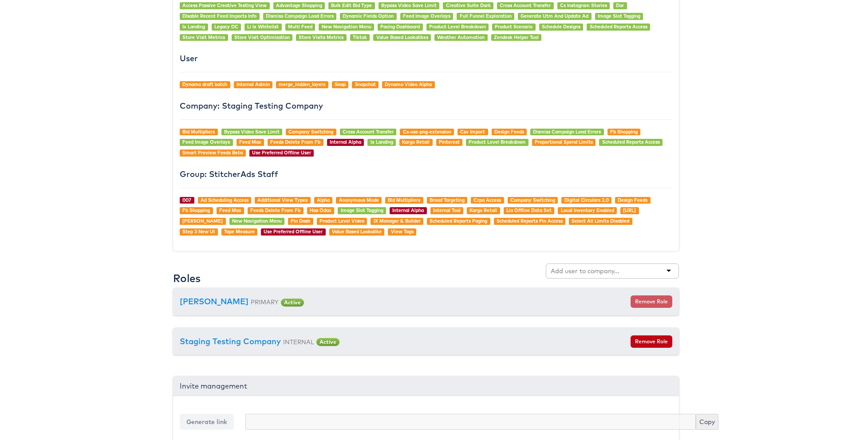
scroll to position [690, 0]
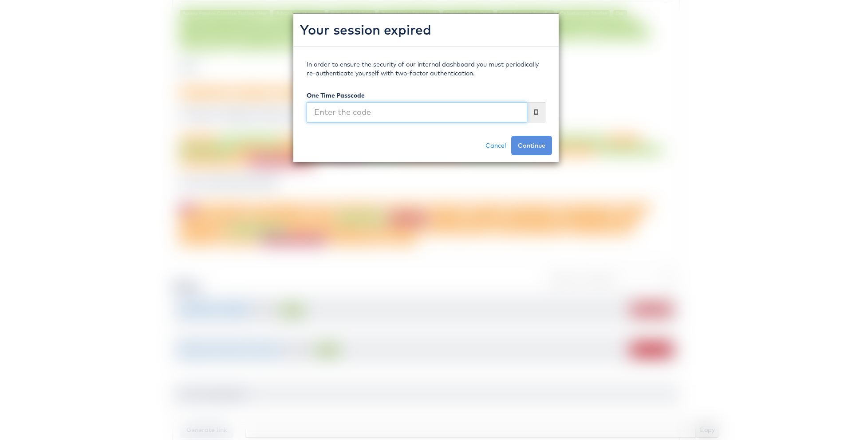
click at [479, 111] on input "text" at bounding box center [417, 112] width 221 height 20
type input "763319"
click at [511, 136] on button "Continue" at bounding box center [531, 146] width 41 height 20
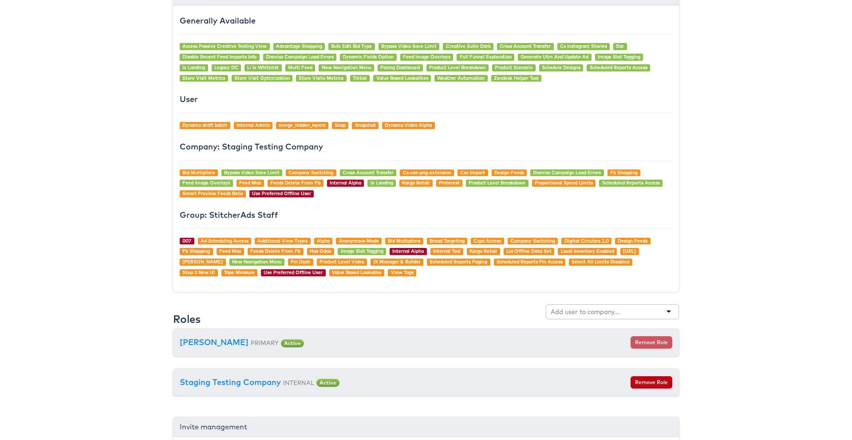
scroll to position [734, 0]
